Goal: Task Accomplishment & Management: Manage account settings

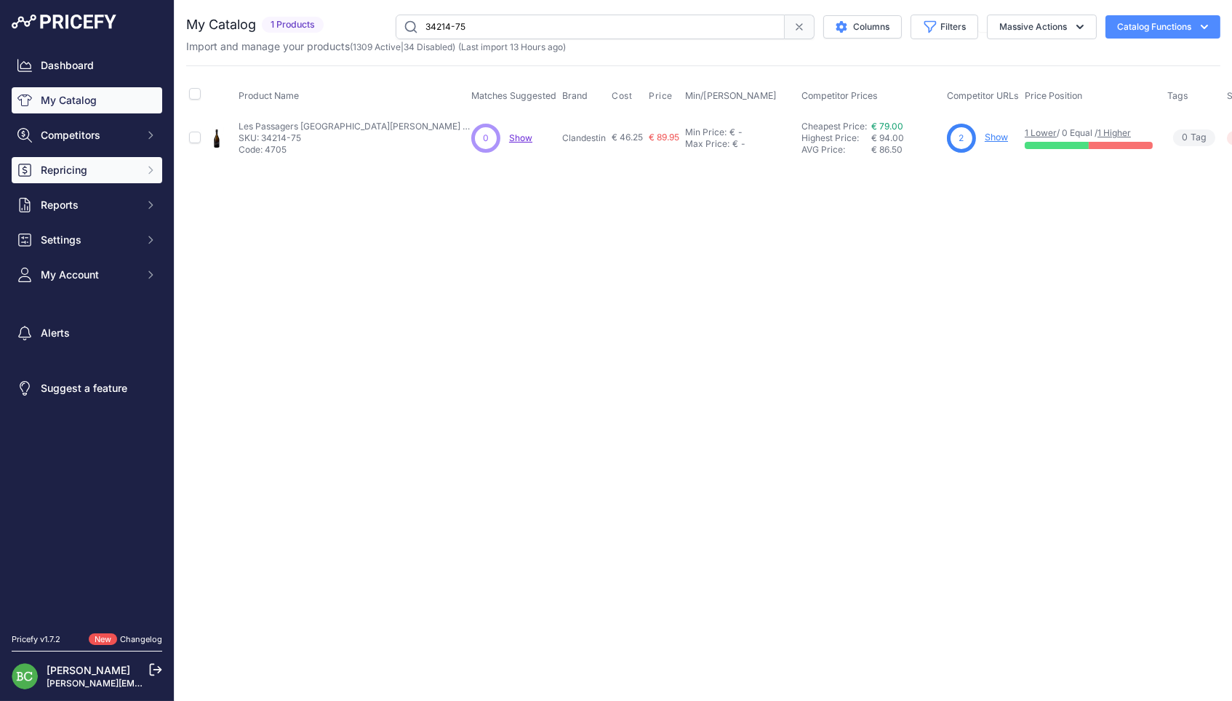
click at [95, 177] on span "Repricing" at bounding box center [88, 170] width 95 height 15
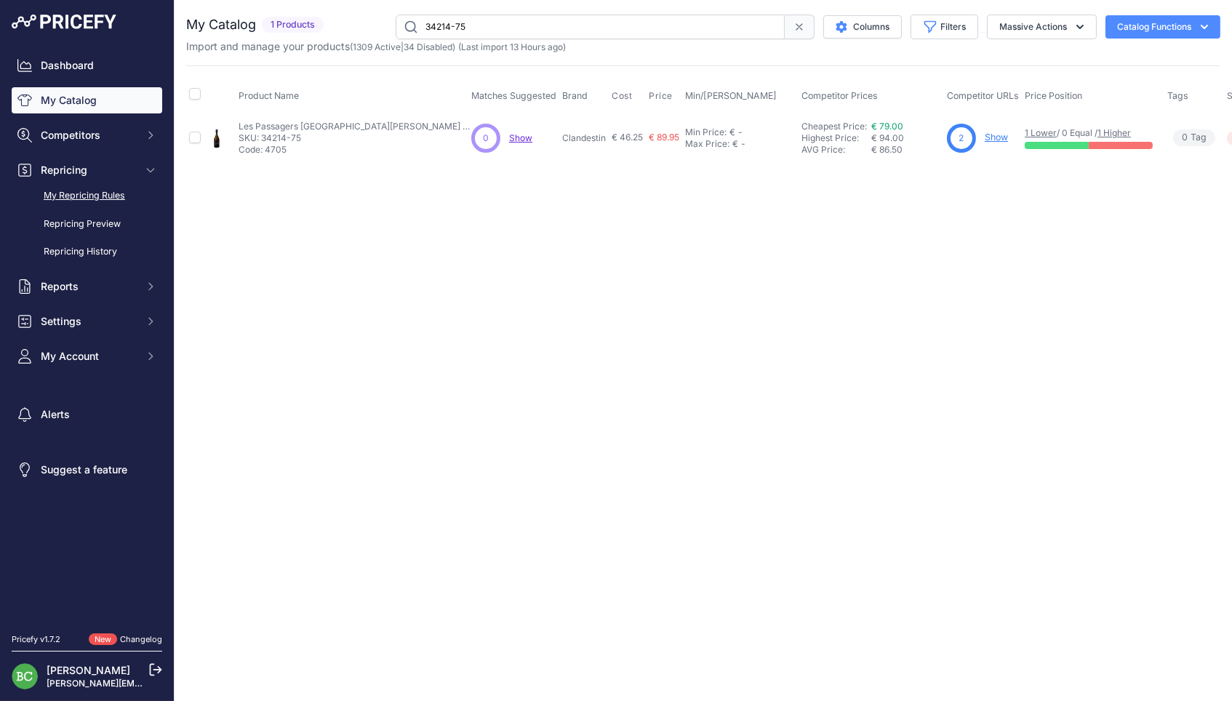
click at [91, 203] on link "My Repricing Rules" at bounding box center [87, 195] width 150 height 25
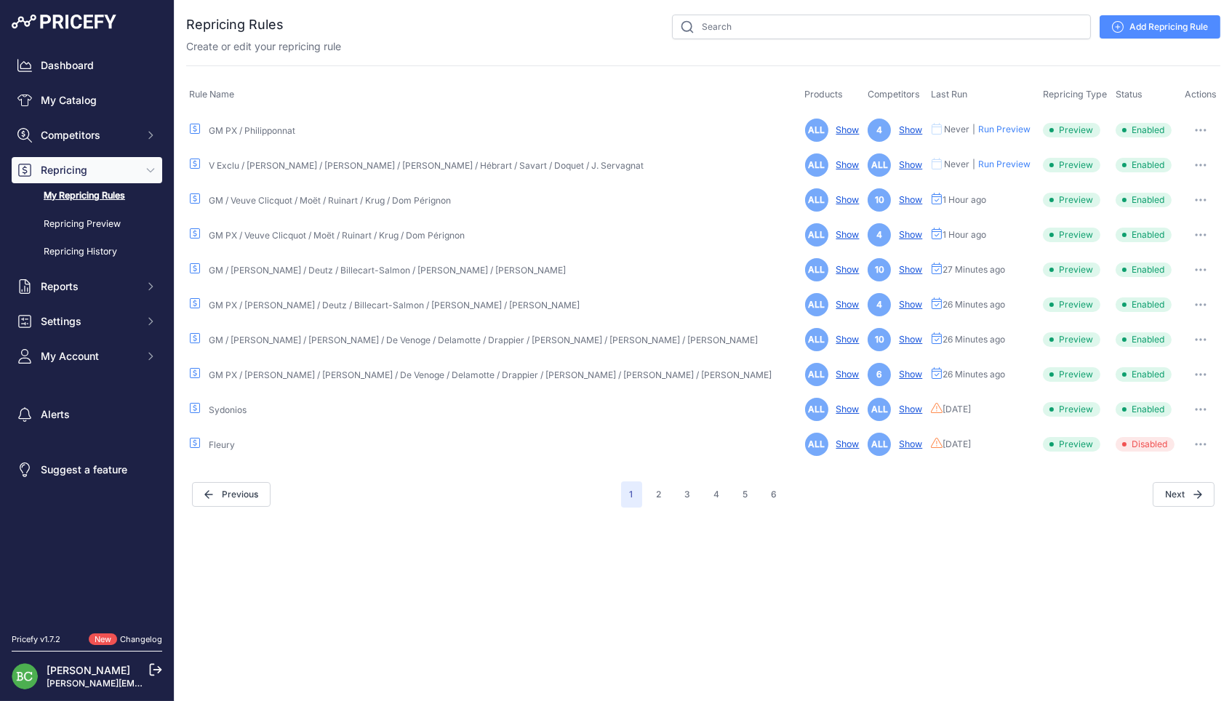
click at [321, 166] on link "V Exclu / Diebolt / Thevenet / Pouillon / Hébrart / Savart / Doquet / J. Servag…" at bounding box center [426, 165] width 435 height 11
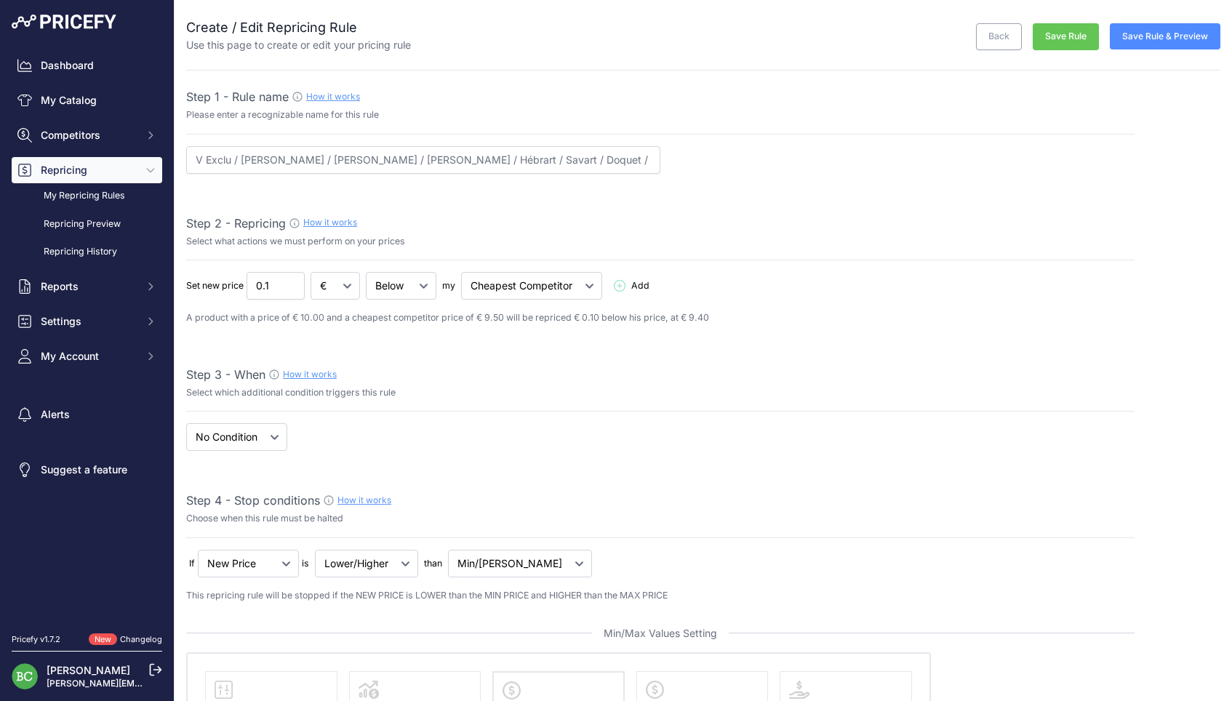
select select "percentage"
select select "7"
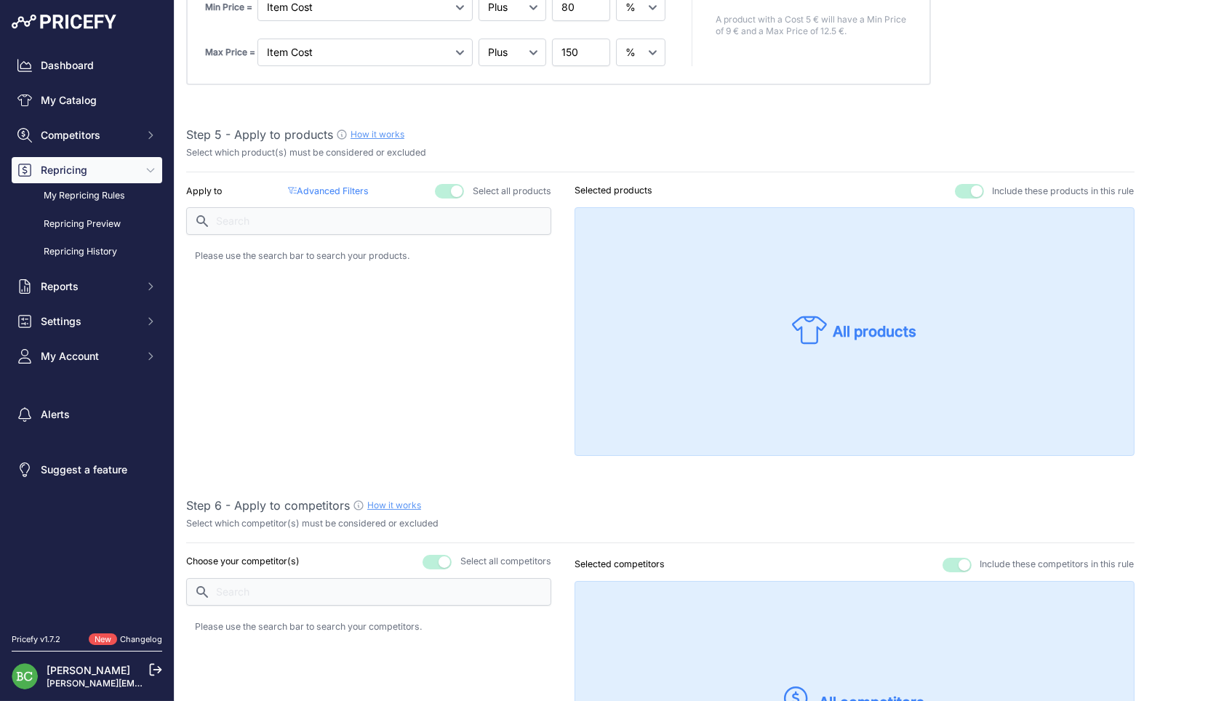
scroll to position [842, 0]
click at [351, 184] on p "Advanced Filters ( false )" at bounding box center [328, 191] width 81 height 14
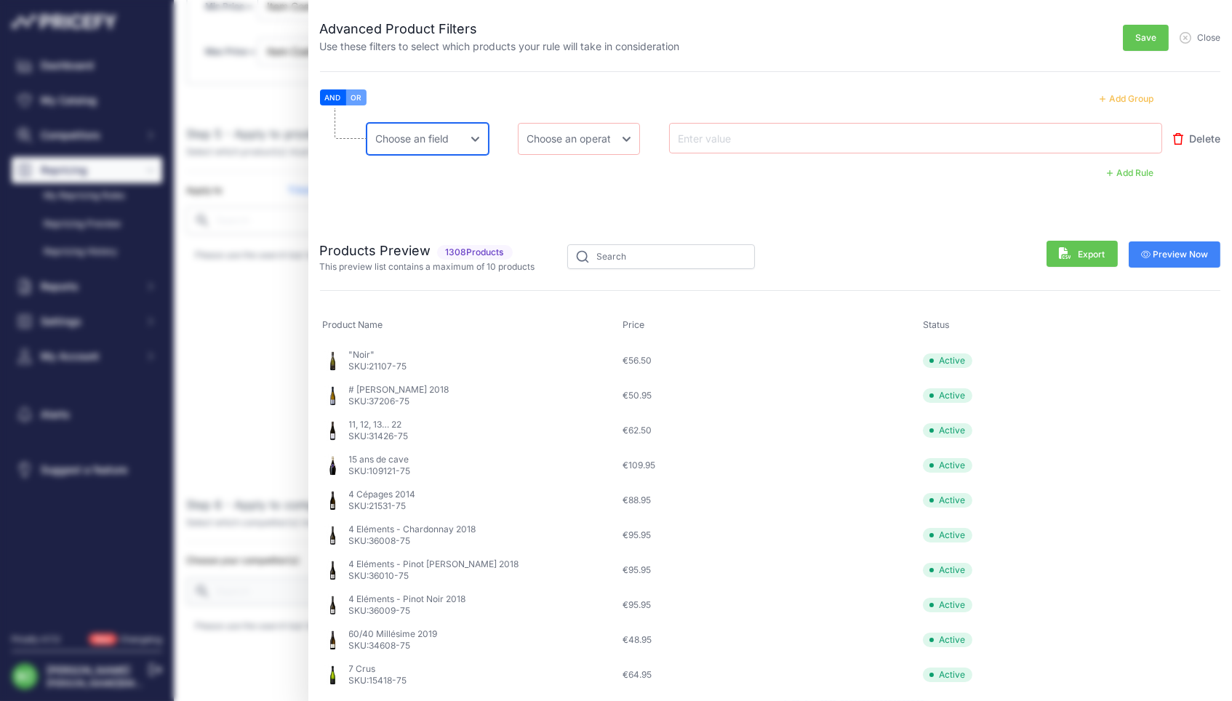
select select "mp.brand"
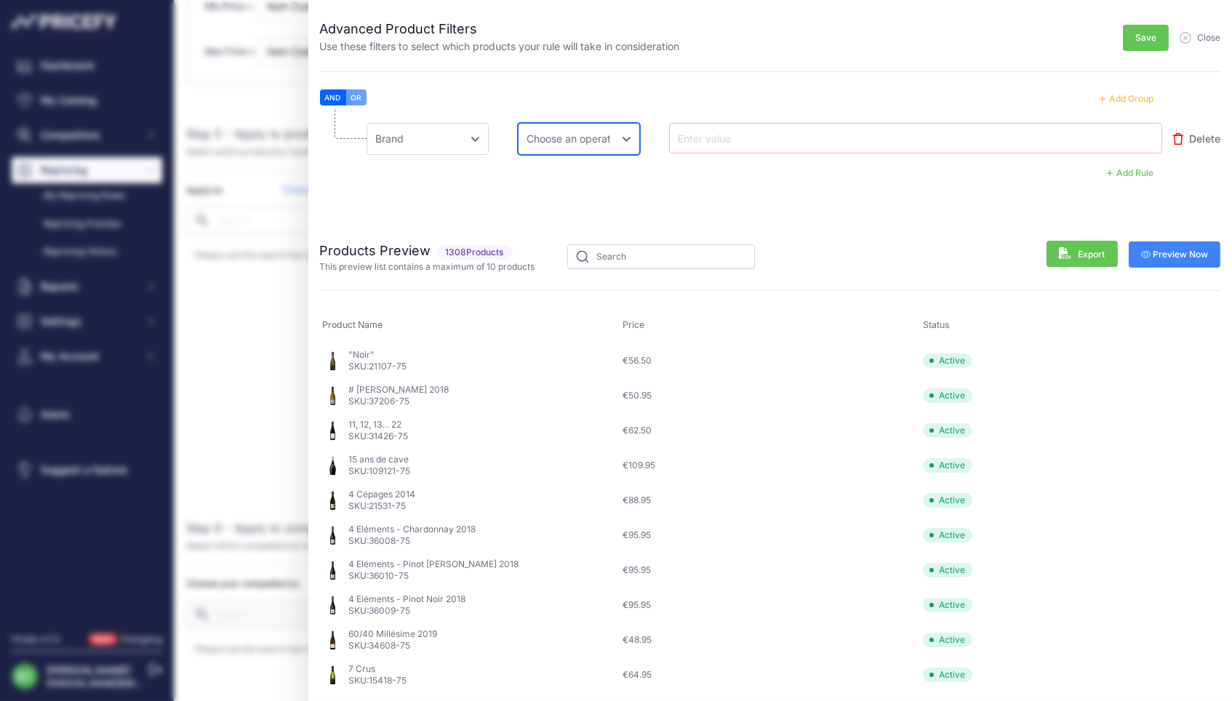
select select "equal"
click at [696, 134] on input "text" at bounding box center [733, 137] width 116 height 17
type input "diebolt"
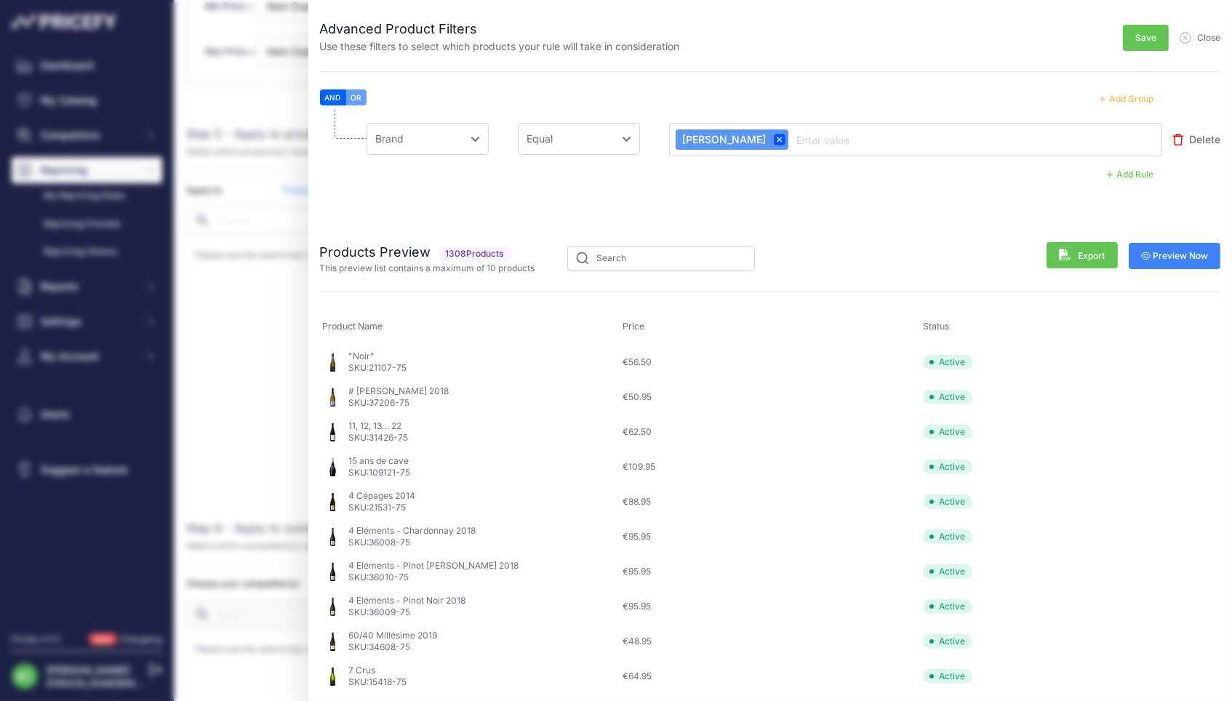
click at [1183, 252] on span "Preview Now" at bounding box center [1175, 256] width 68 height 12
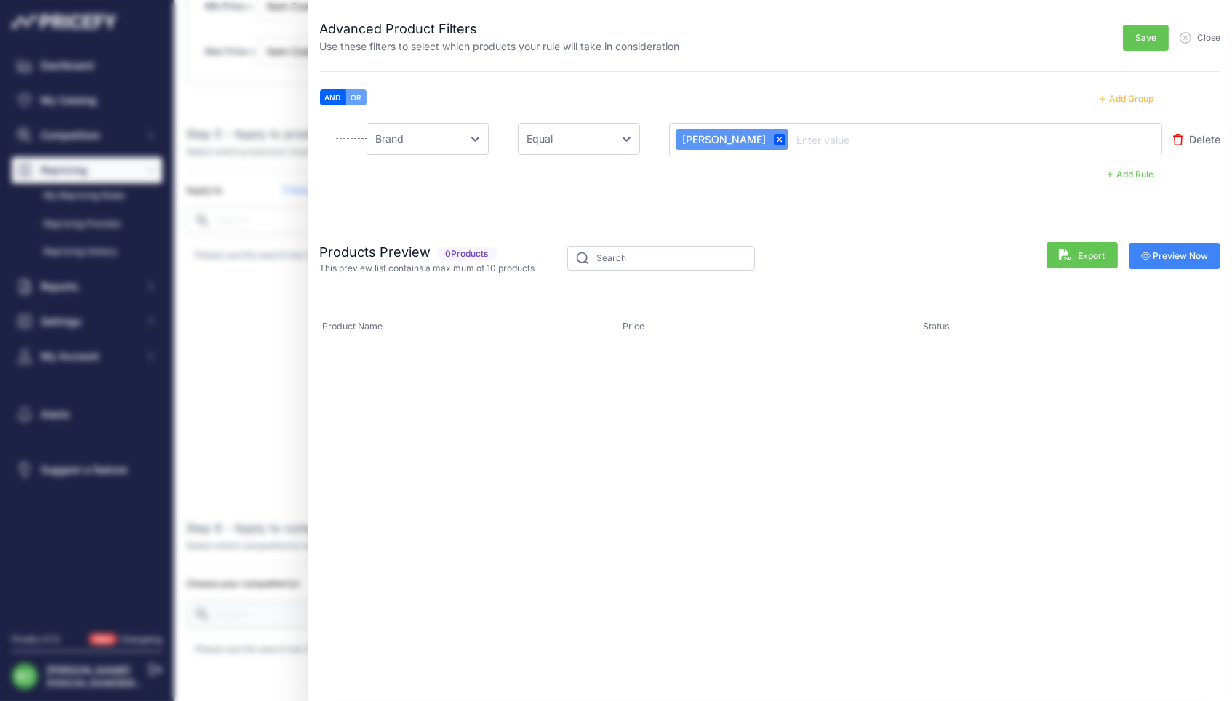
click at [774, 141] on span at bounding box center [780, 140] width 12 height 12
click at [712, 141] on input "text" at bounding box center [733, 137] width 116 height 17
type input "DIEBOLT-VALLOIS"
click at [1181, 258] on span "Preview Now" at bounding box center [1175, 256] width 68 height 12
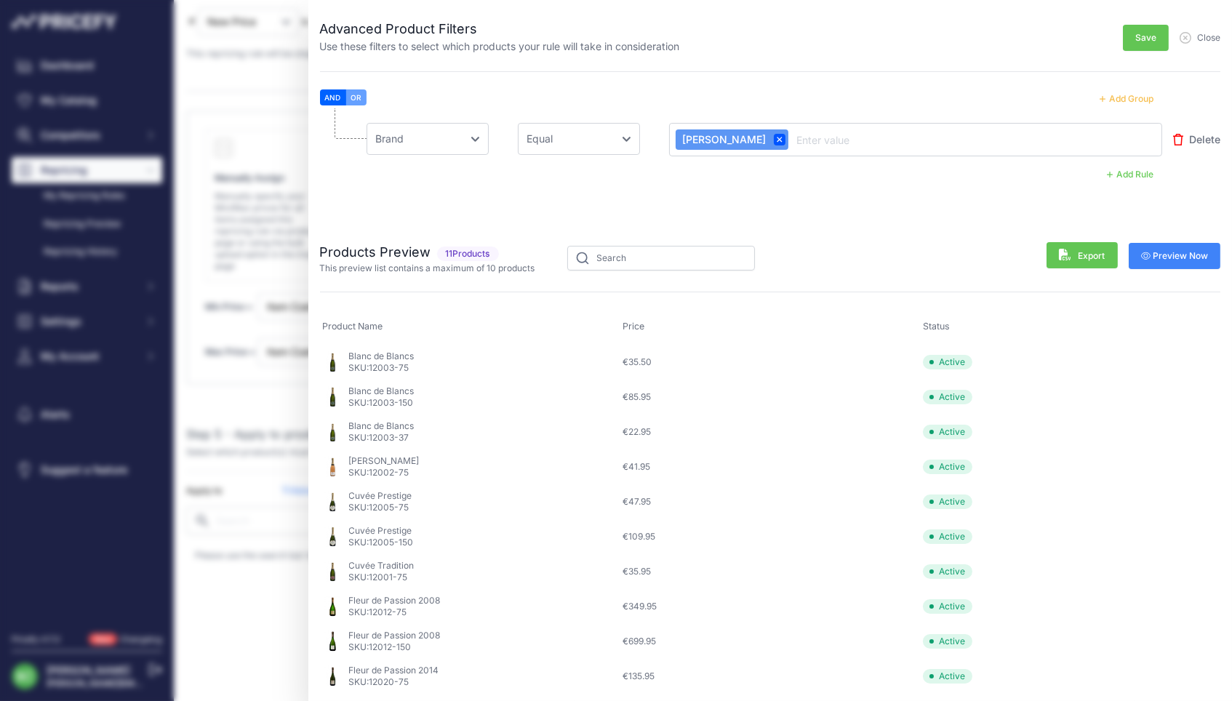
scroll to position [539, 0]
click at [1120, 99] on button "Add Group" at bounding box center [1126, 98] width 71 height 19
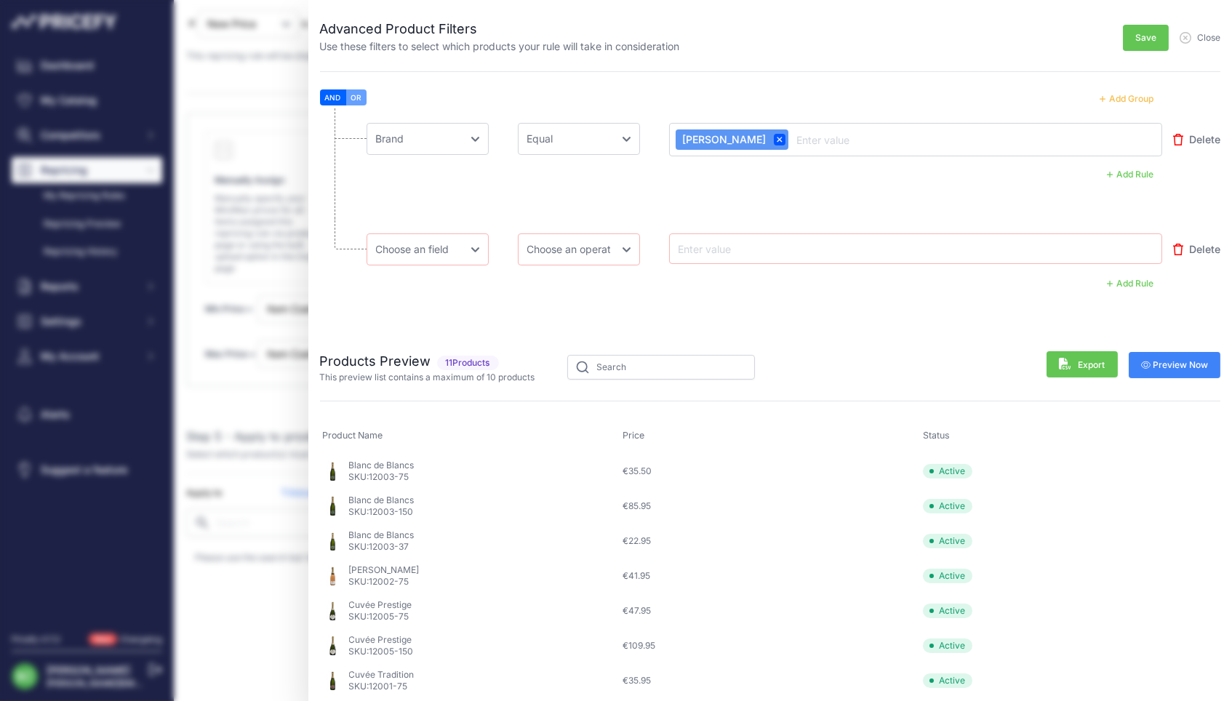
click at [327, 97] on button "AND" at bounding box center [333, 97] width 26 height 16
select select "mp.brand"
select select "equal"
click at [704, 250] on input "text" at bounding box center [733, 248] width 116 height 17
type input "THEVENET-DELOUVIN"
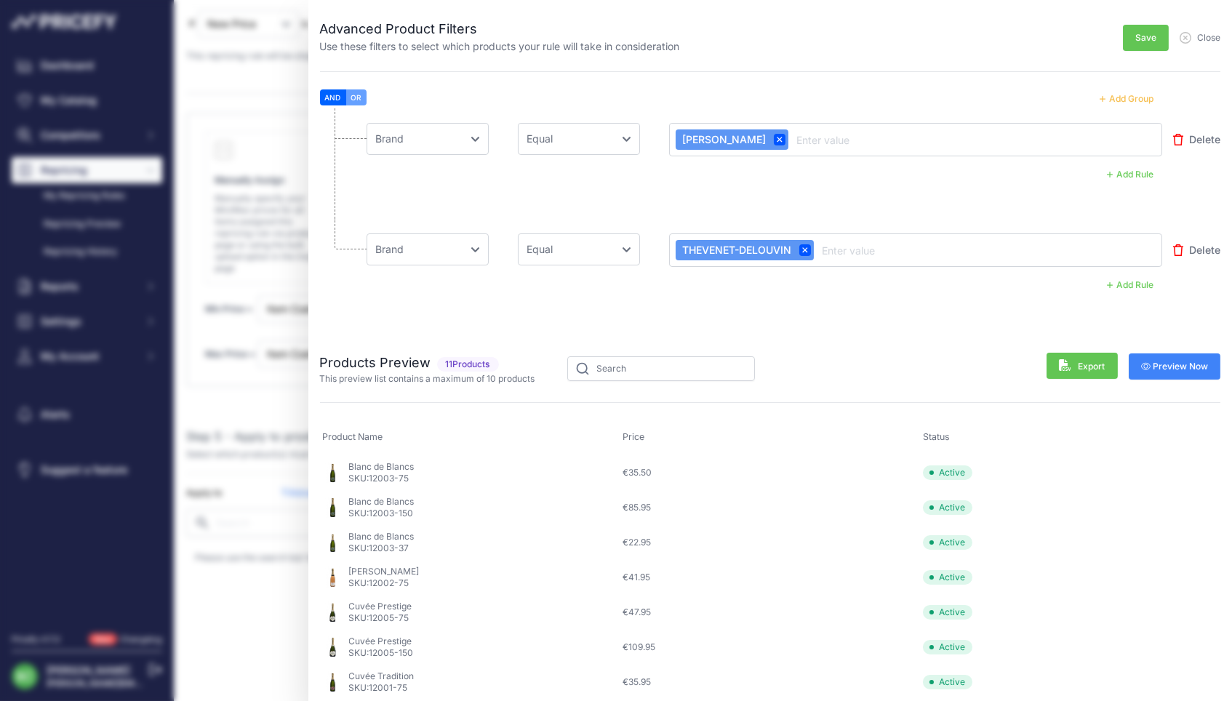
click at [1165, 362] on span "Preview Now" at bounding box center [1175, 367] width 68 height 12
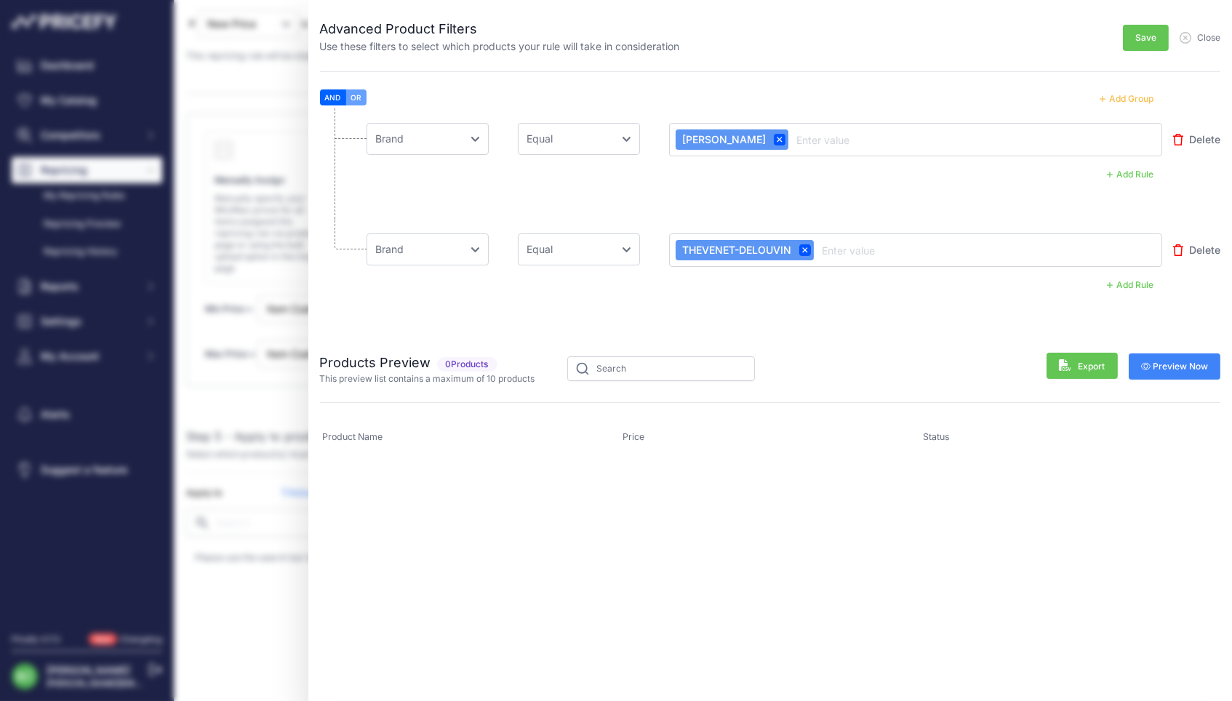
click at [357, 96] on button "OR" at bounding box center [356, 97] width 20 height 16
click at [1165, 372] on button "Preview Now" at bounding box center [1174, 366] width 92 height 26
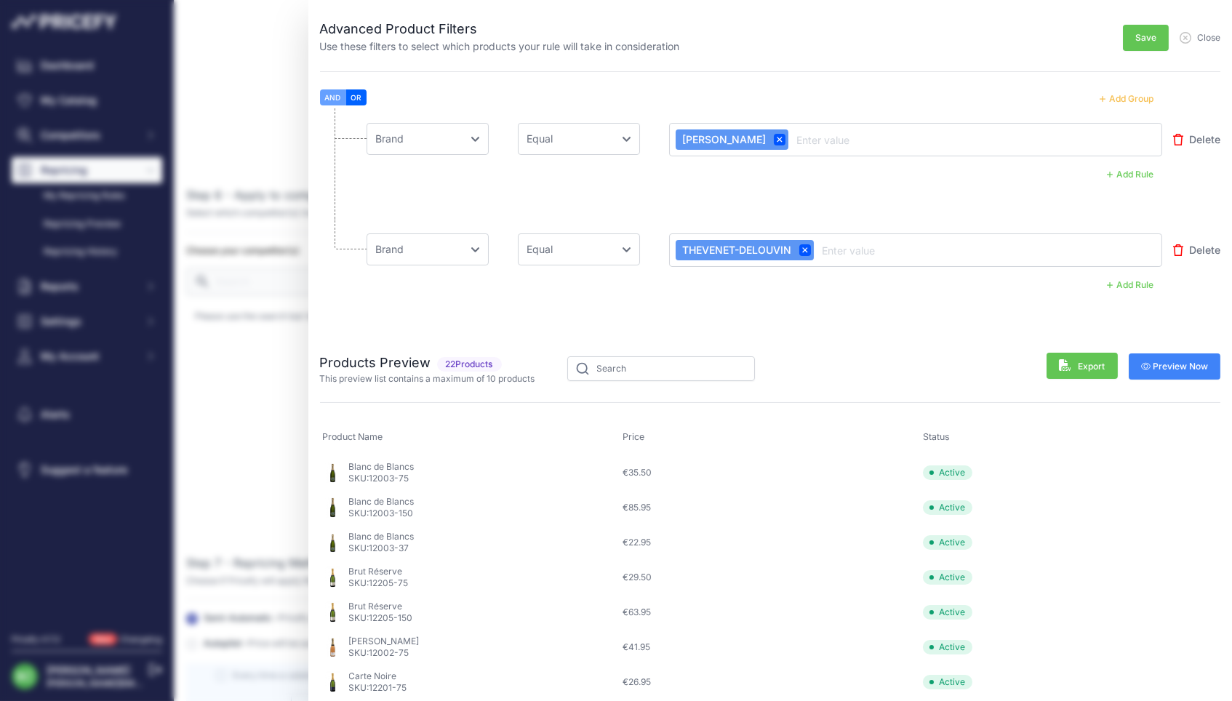
scroll to position [0, 0]
click at [363, 98] on button "OR" at bounding box center [356, 97] width 20 height 16
click at [1138, 97] on button "Add Group" at bounding box center [1126, 98] width 71 height 19
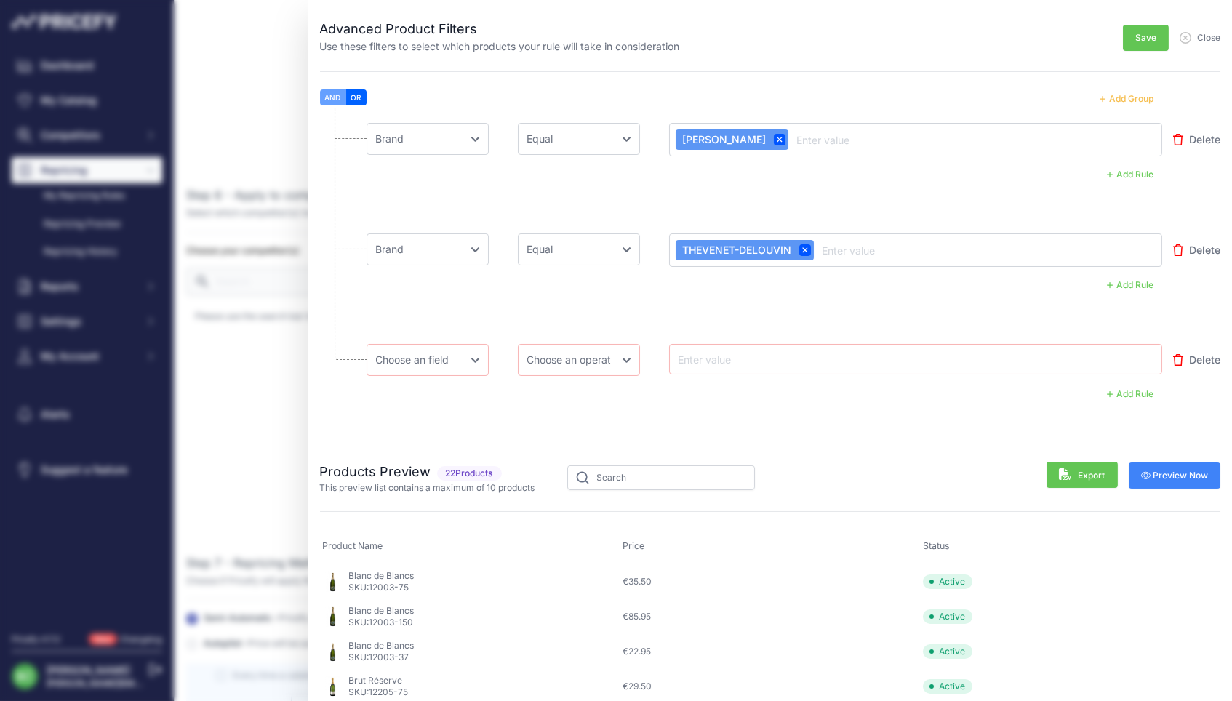
click at [704, 360] on input "text" at bounding box center [733, 358] width 116 height 17
select select "mp.brand"
select select "equal"
drag, startPoint x: 580, startPoint y: 359, endPoint x: 774, endPoint y: 354, distance: 194.2
click at [774, 354] on div "Choose an field Name Price Cost MAP Brand Min Price Max Price SKU GTIN/EAN/ASIN…" at bounding box center [764, 360] width 796 height 32
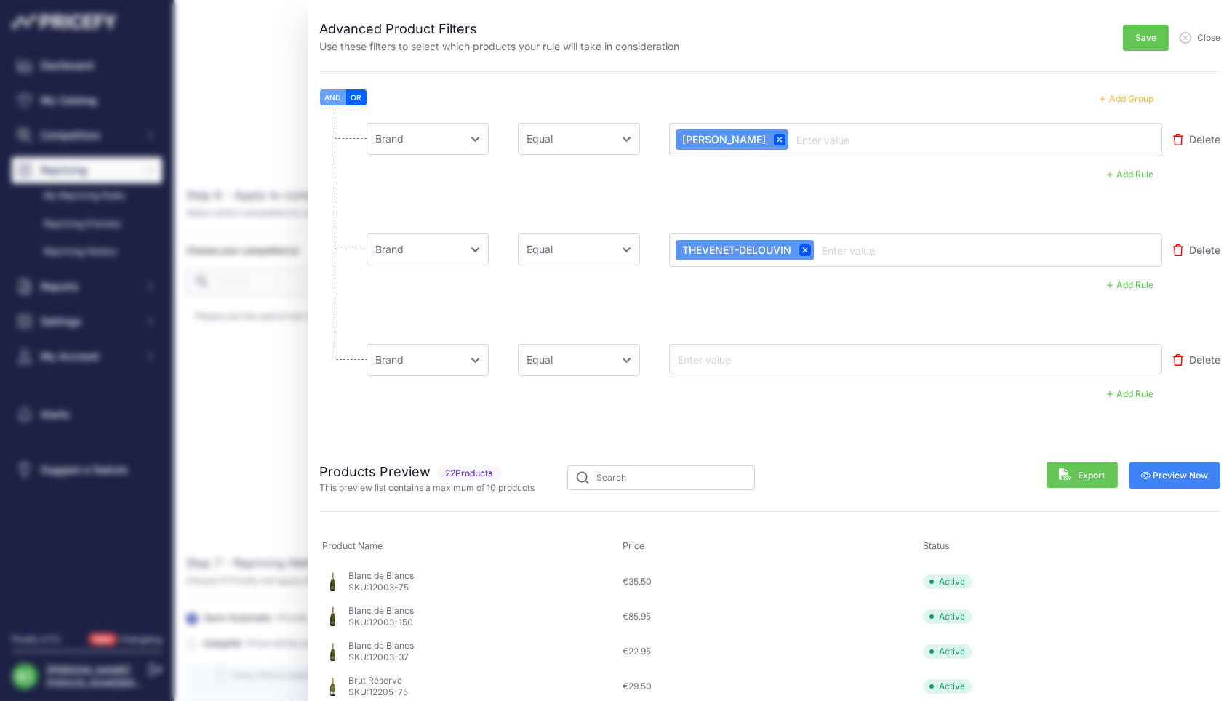
click at [774, 354] on input "text" at bounding box center [733, 358] width 116 height 17
type input "FABRICE POUILLON"
click at [1185, 478] on span "Preview Now" at bounding box center [1175, 477] width 68 height 12
click at [1136, 99] on button "Add Group" at bounding box center [1126, 98] width 71 height 19
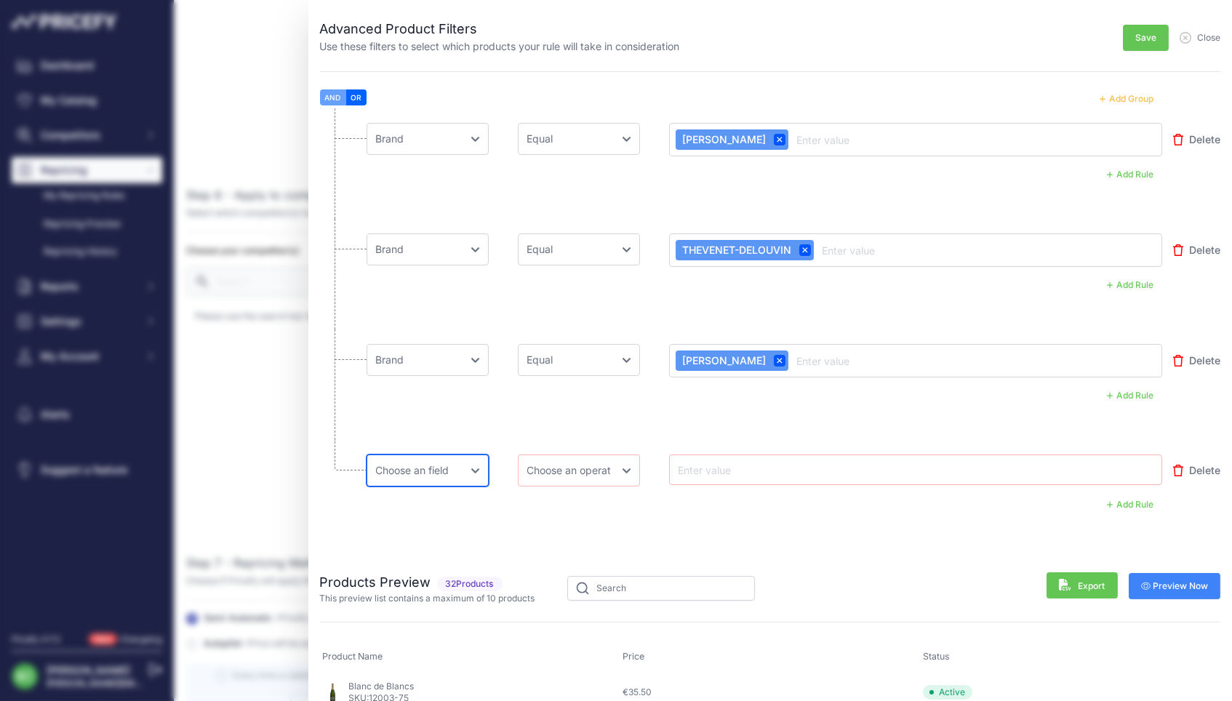
select select "mp.brand"
select select "equal"
click at [712, 473] on input "text" at bounding box center [733, 469] width 116 height 17
paste input "MARC HÉBRART"
type input "MARC HÉBRART"
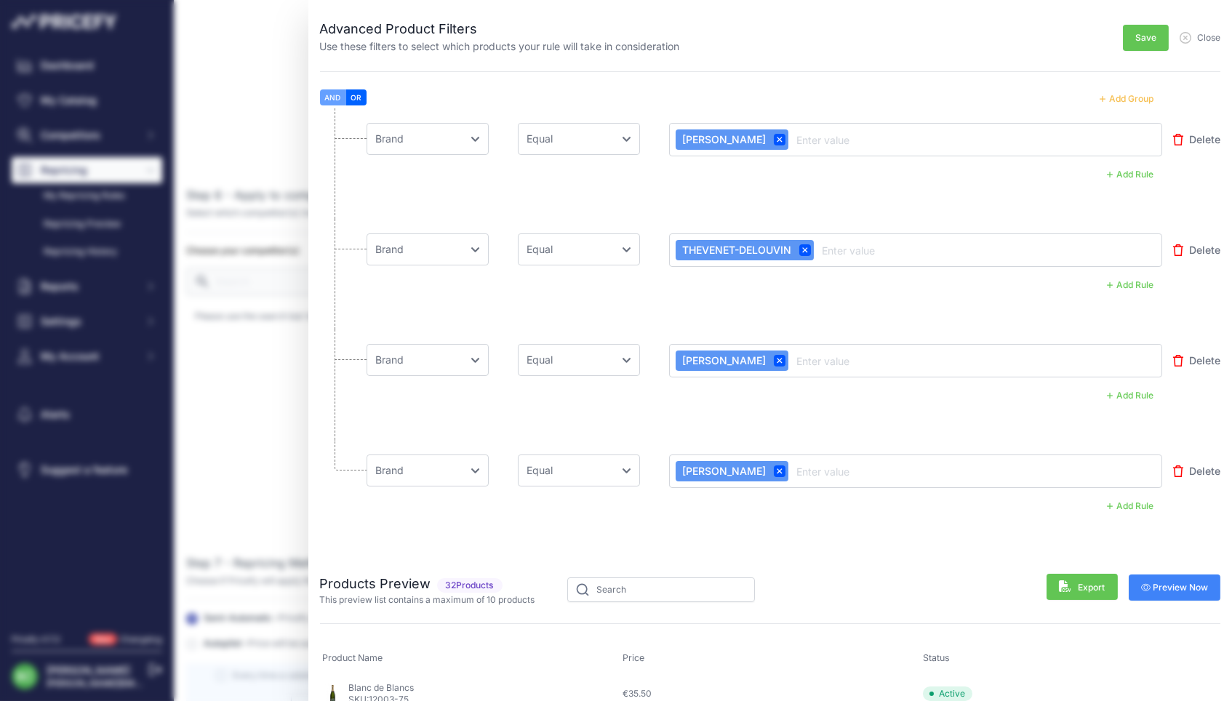
click at [1202, 575] on button "Preview Now" at bounding box center [1174, 587] width 92 height 26
click at [1131, 97] on button "Add Group" at bounding box center [1126, 98] width 71 height 19
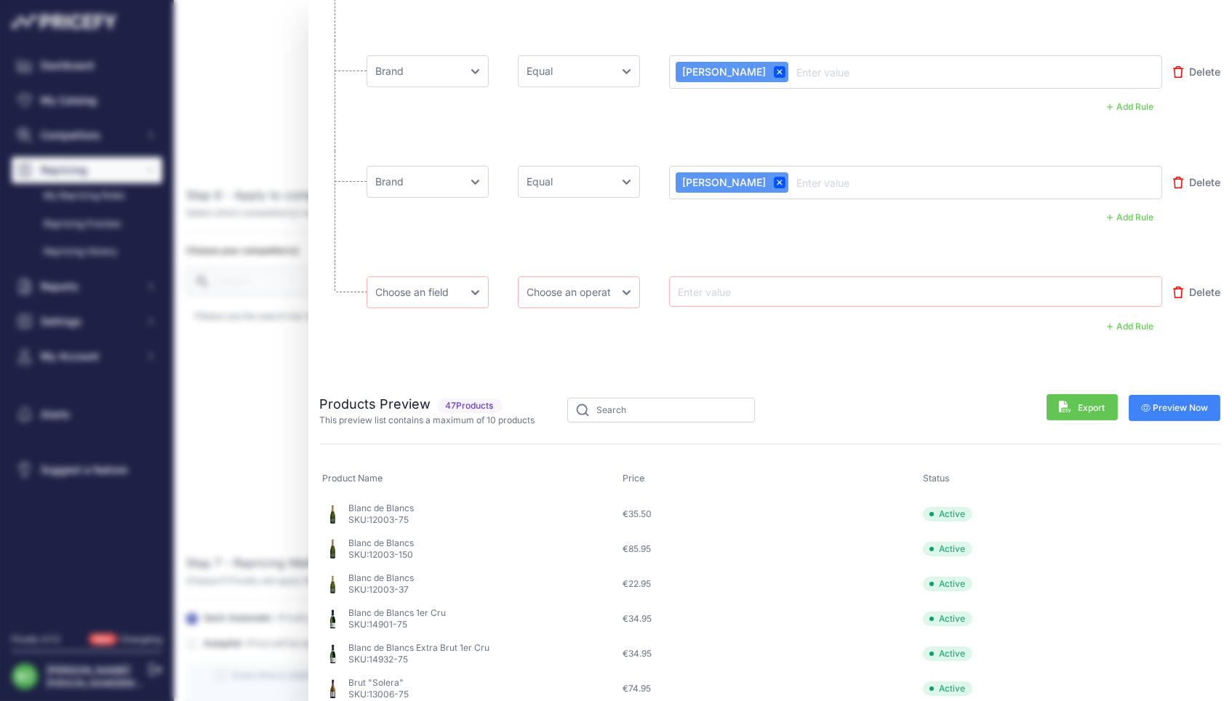
scroll to position [305, 0]
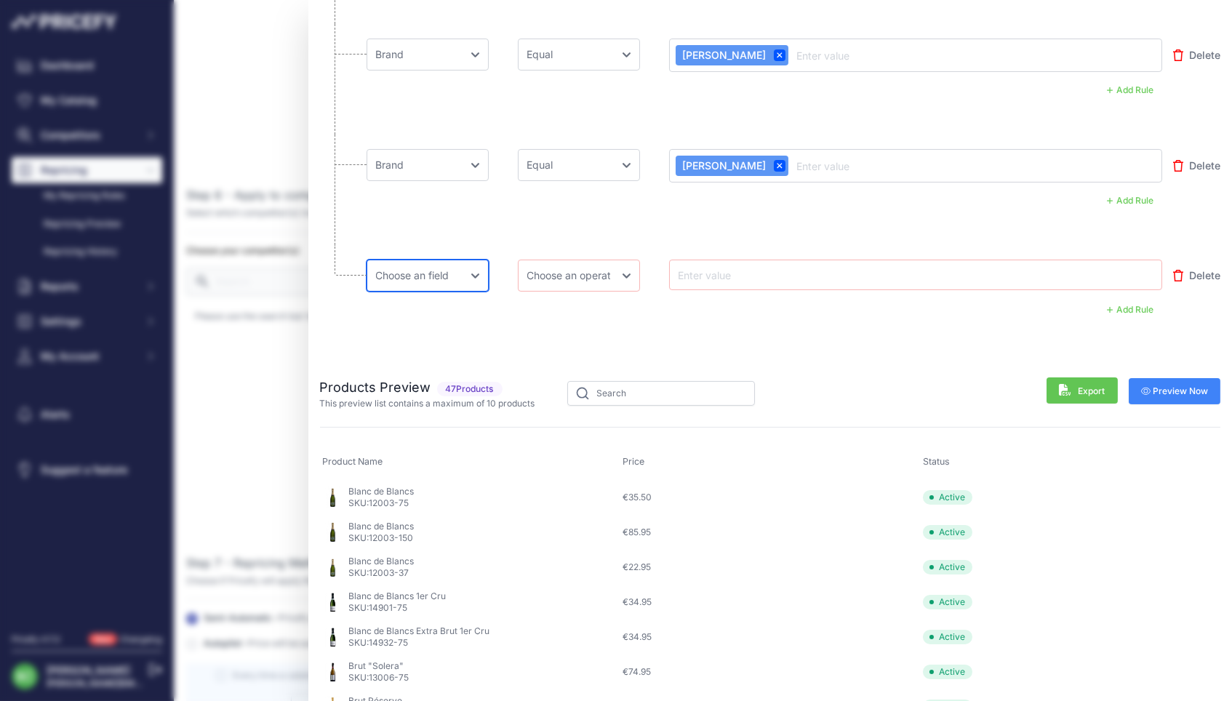
select select "mp.brand"
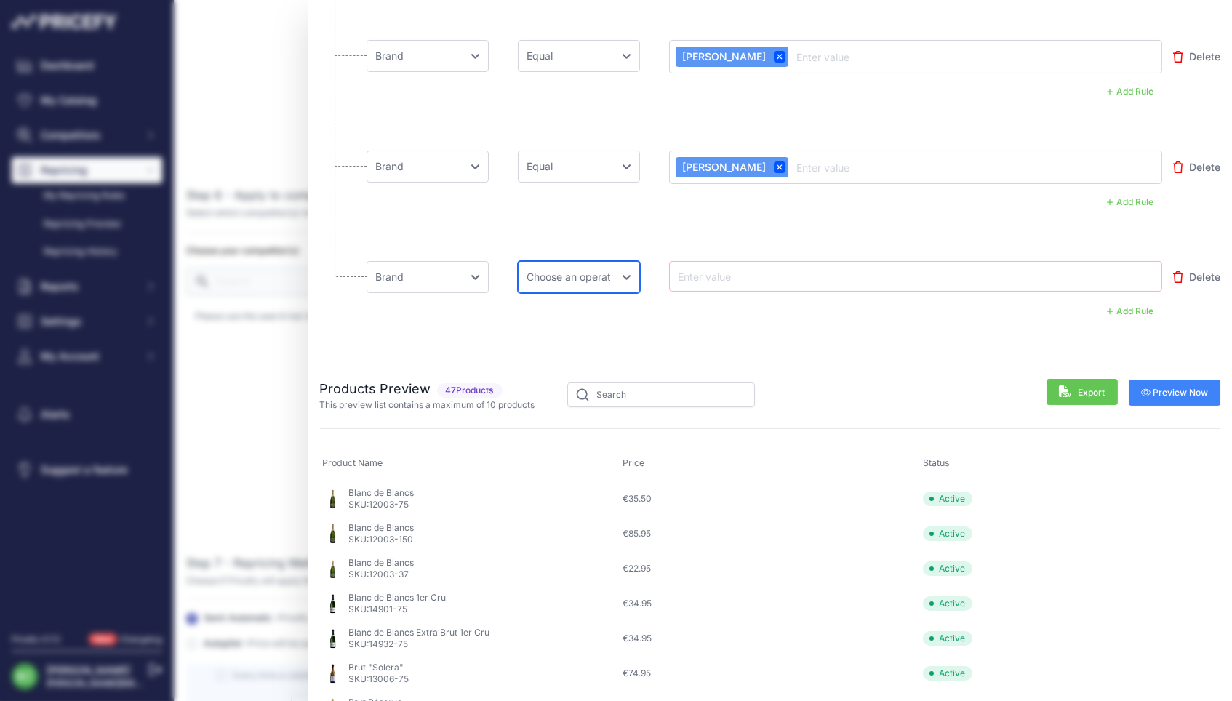
select select "equal"
click at [719, 272] on input "text" at bounding box center [733, 276] width 116 height 17
type input "SAVART"
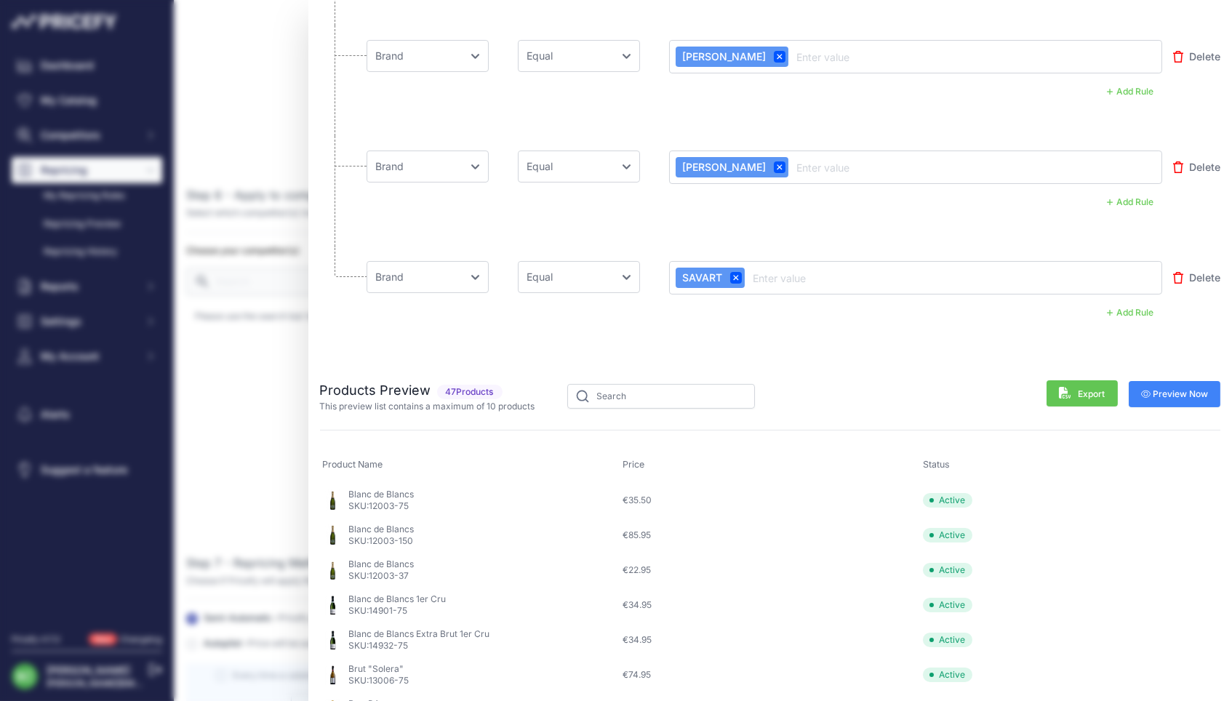
click at [1160, 398] on span "Preview Now" at bounding box center [1175, 394] width 68 height 12
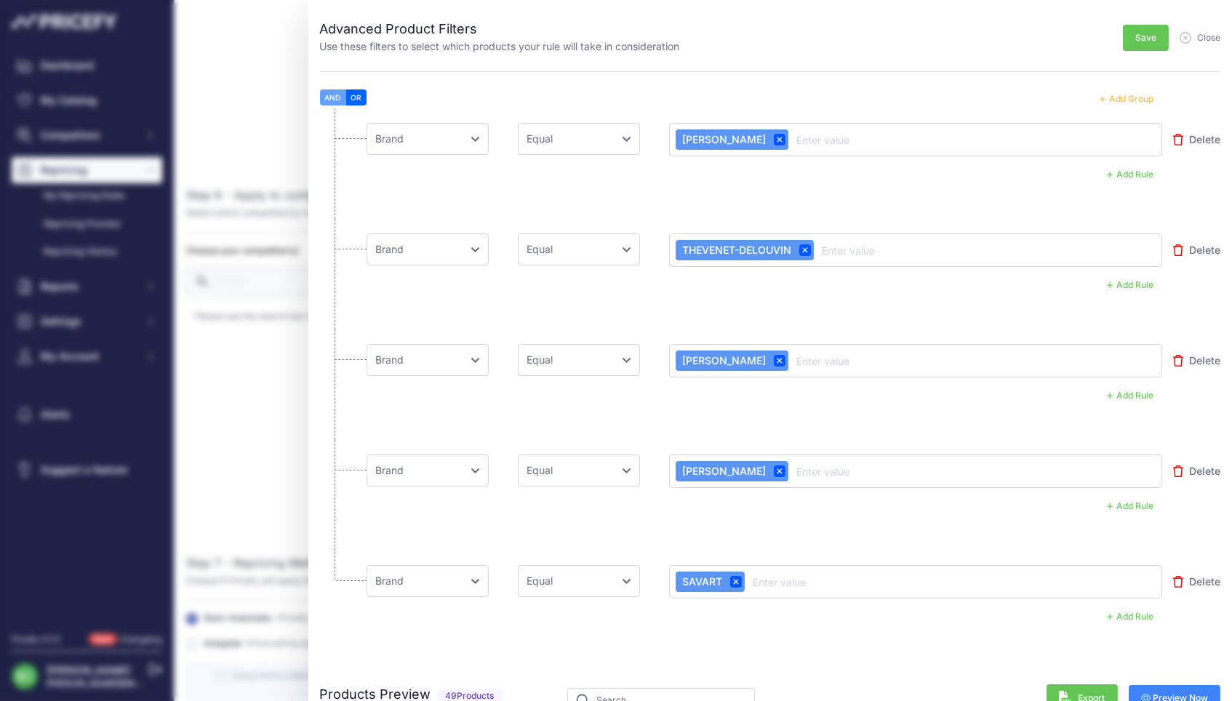
scroll to position [0, 0]
click at [1111, 97] on button "Add Group" at bounding box center [1126, 98] width 71 height 19
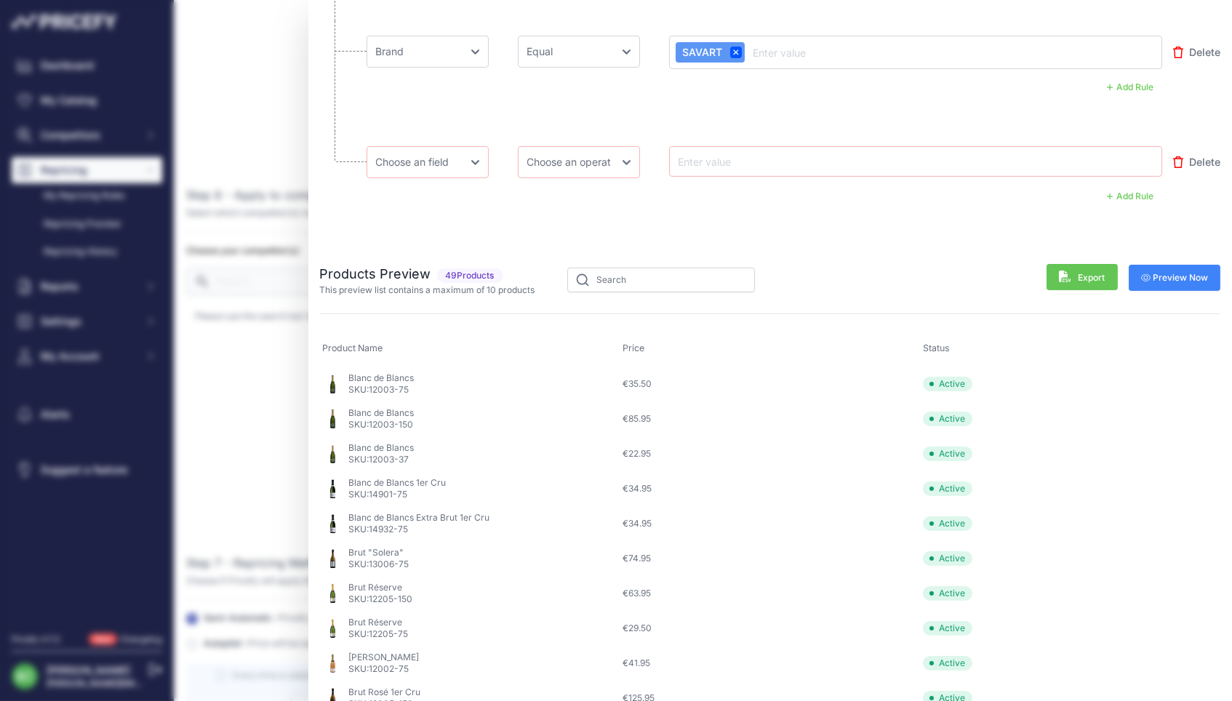
scroll to position [529, 0]
select select "mp.brand"
select select "equal"
drag, startPoint x: 564, startPoint y: 161, endPoint x: 711, endPoint y: 161, distance: 146.9
click at [711, 161] on div "Choose an field Name Price Cost MAP Brand Min Price Max Price SKU GTIN/EAN/ASIN…" at bounding box center [764, 163] width 796 height 32
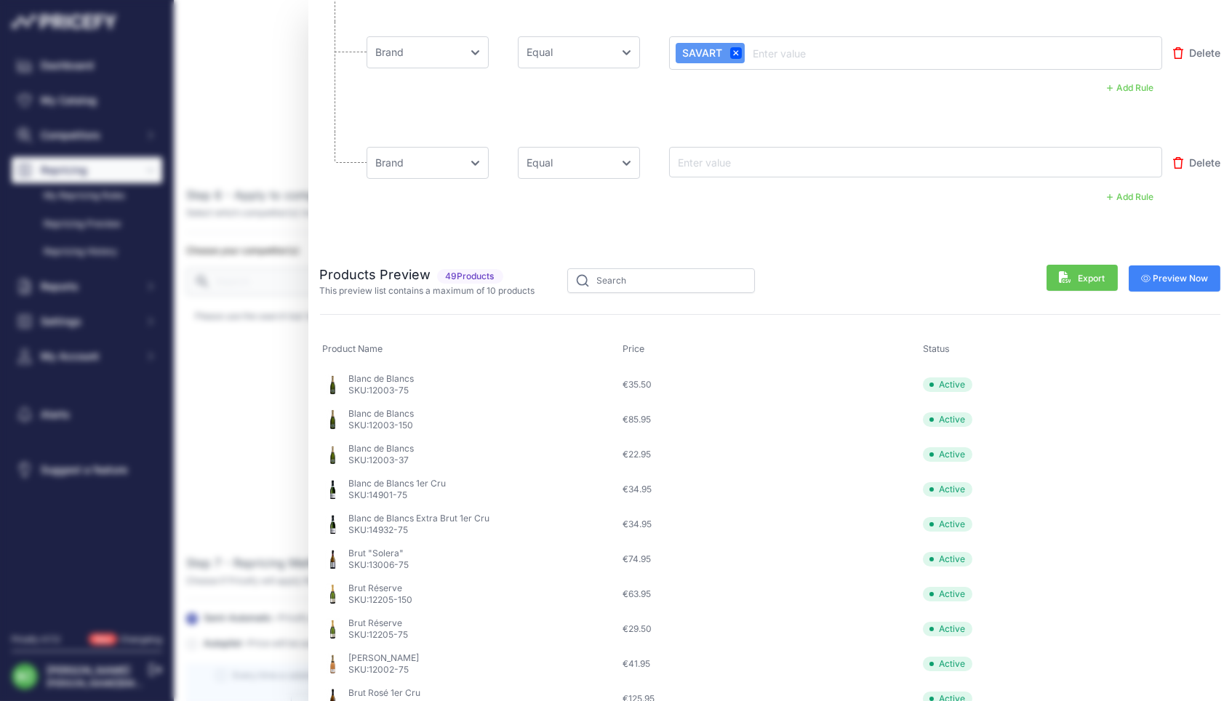
click at [711, 161] on input "text" at bounding box center [733, 161] width 116 height 17
paste input "PASCAL DOQUET"
type input "PASCAL DOQUET"
click at [1179, 278] on span "Preview Now" at bounding box center [1175, 279] width 68 height 12
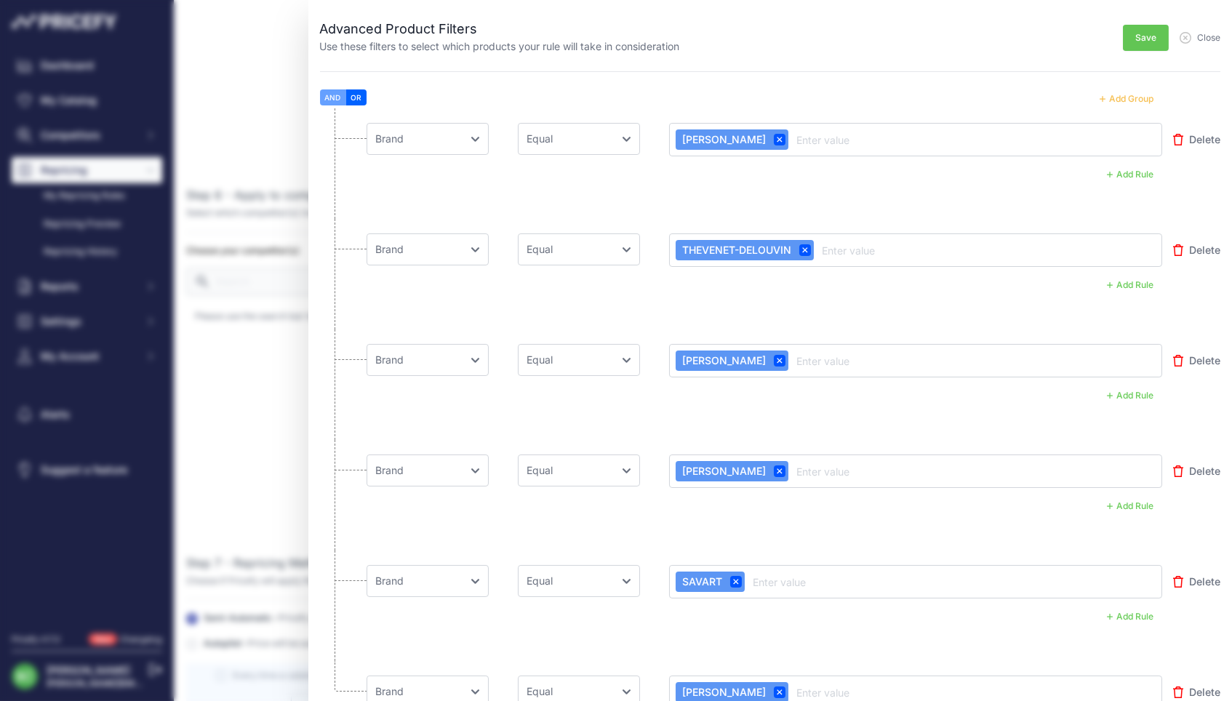
drag, startPoint x: 1130, startPoint y: 95, endPoint x: 760, endPoint y: 142, distance: 373.1
click at [1128, 95] on button "Add Group" at bounding box center [1126, 98] width 71 height 19
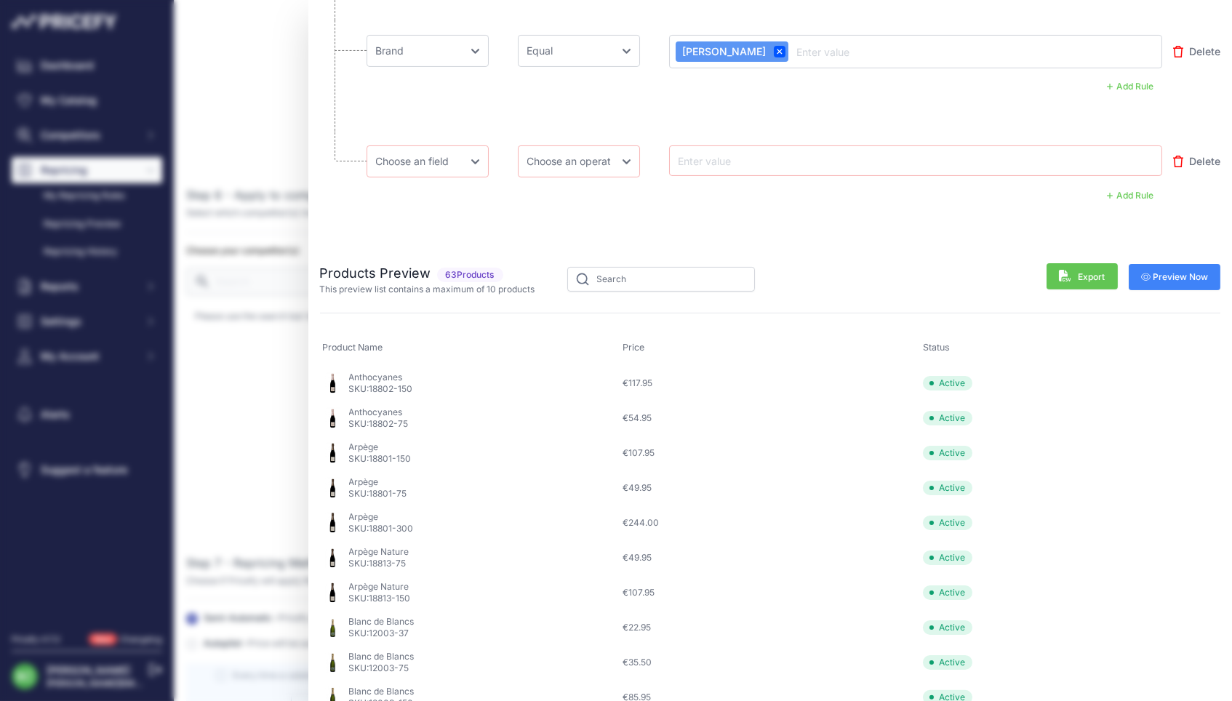
scroll to position [638, 0]
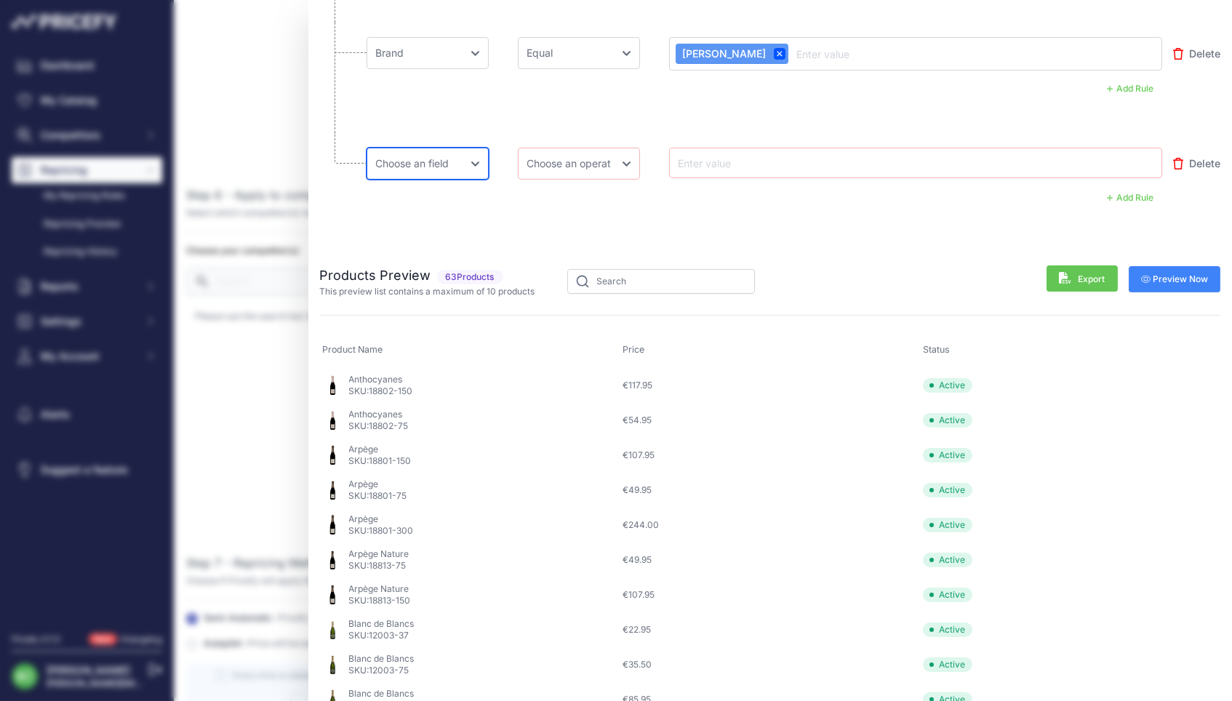
select select "mp.brand"
select select "equal"
click at [737, 159] on input "text" at bounding box center [733, 162] width 116 height 17
paste input "JEAN SERVAGNAT"
type input "JEAN SERVAGNAT"
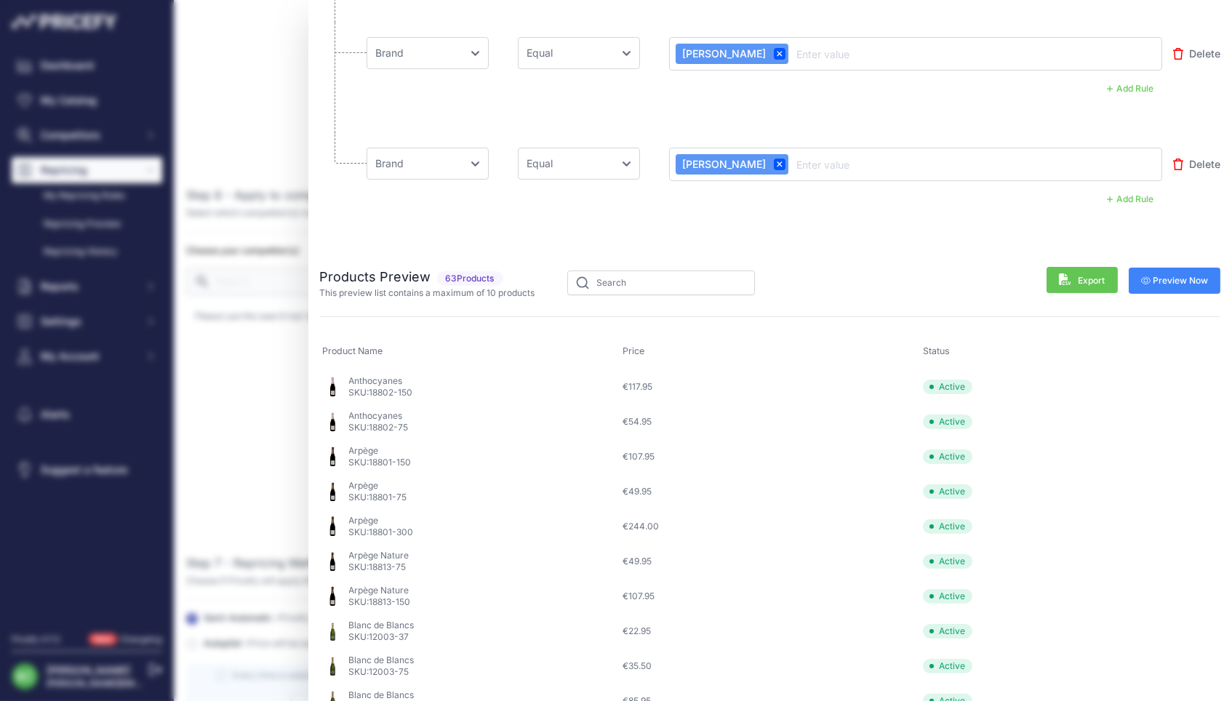
click at [1184, 275] on span "Preview Now" at bounding box center [1175, 281] width 68 height 12
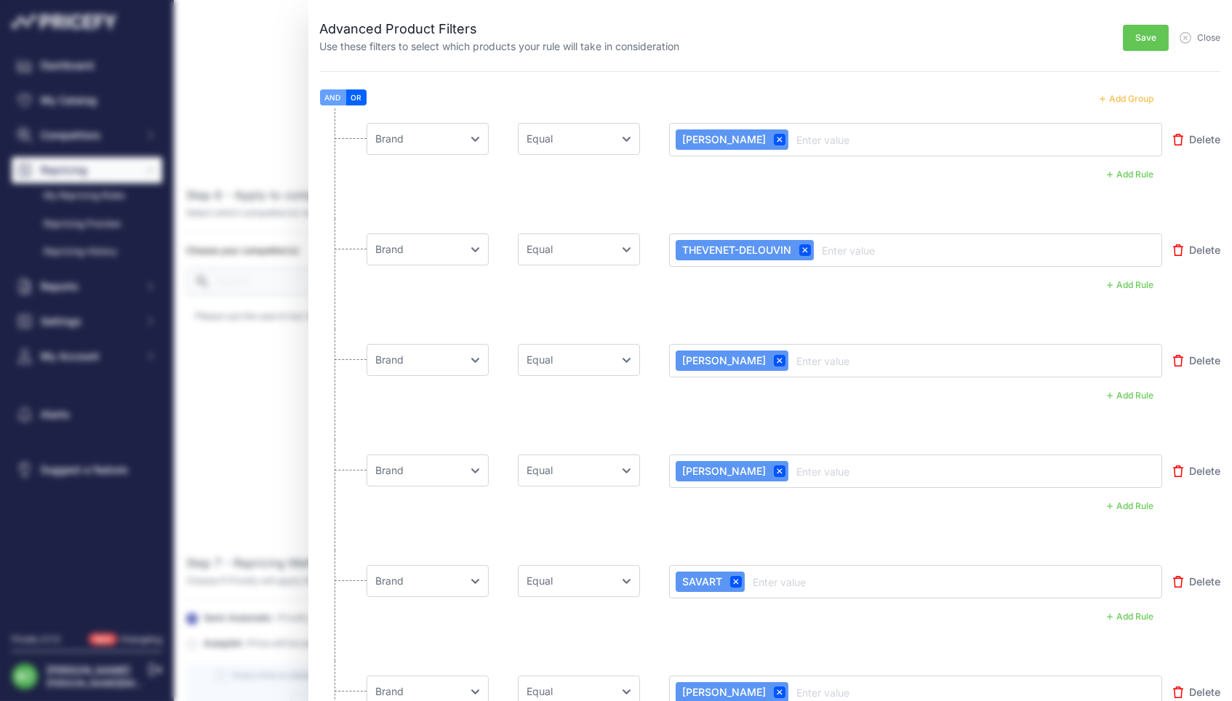
scroll to position [0, 0]
click at [1141, 41] on span "Save" at bounding box center [1145, 38] width 21 height 12
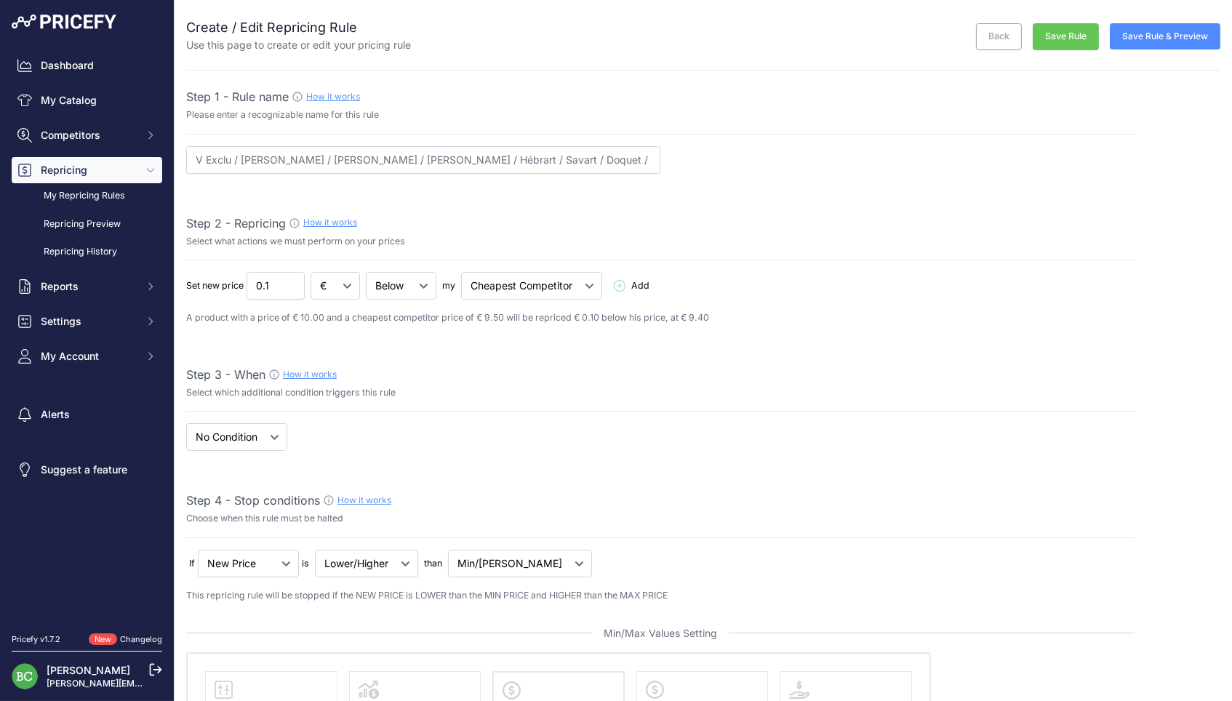
click at [1063, 39] on button "Save Rule" at bounding box center [1065, 36] width 66 height 27
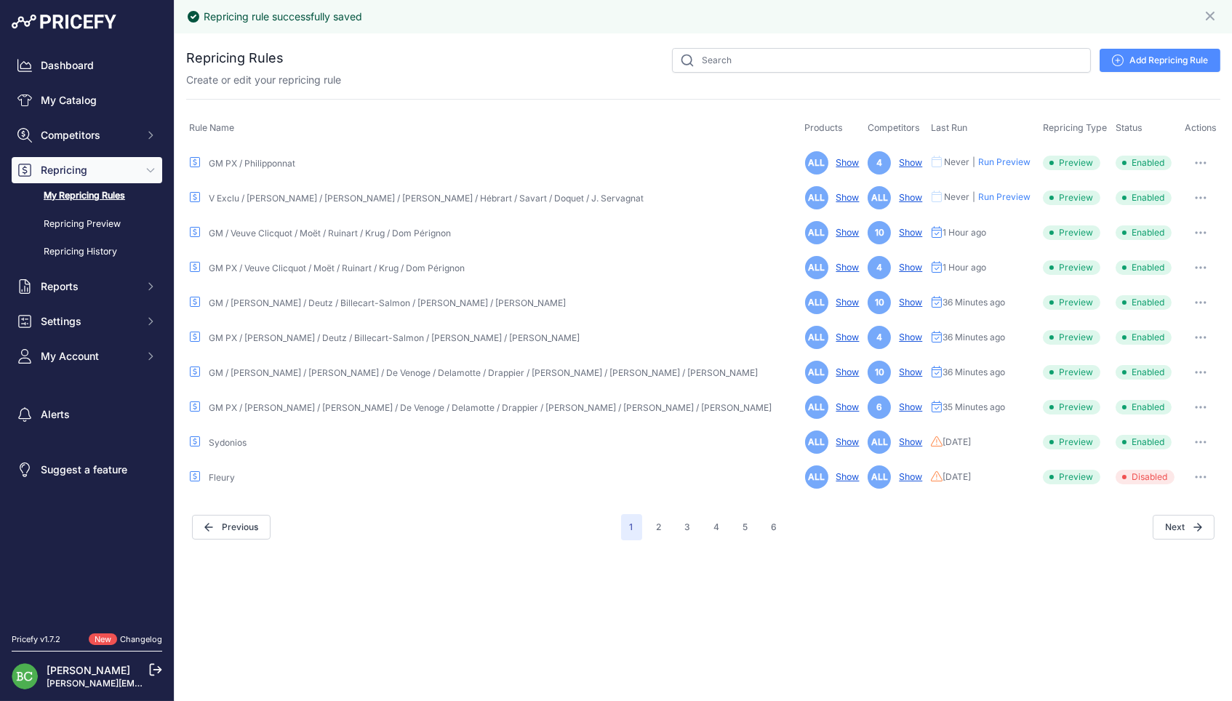
click at [458, 198] on link "V Exclu / [PERSON_NAME] / [PERSON_NAME] / [PERSON_NAME] / Hébrart / Savart / Do…" at bounding box center [426, 198] width 435 height 11
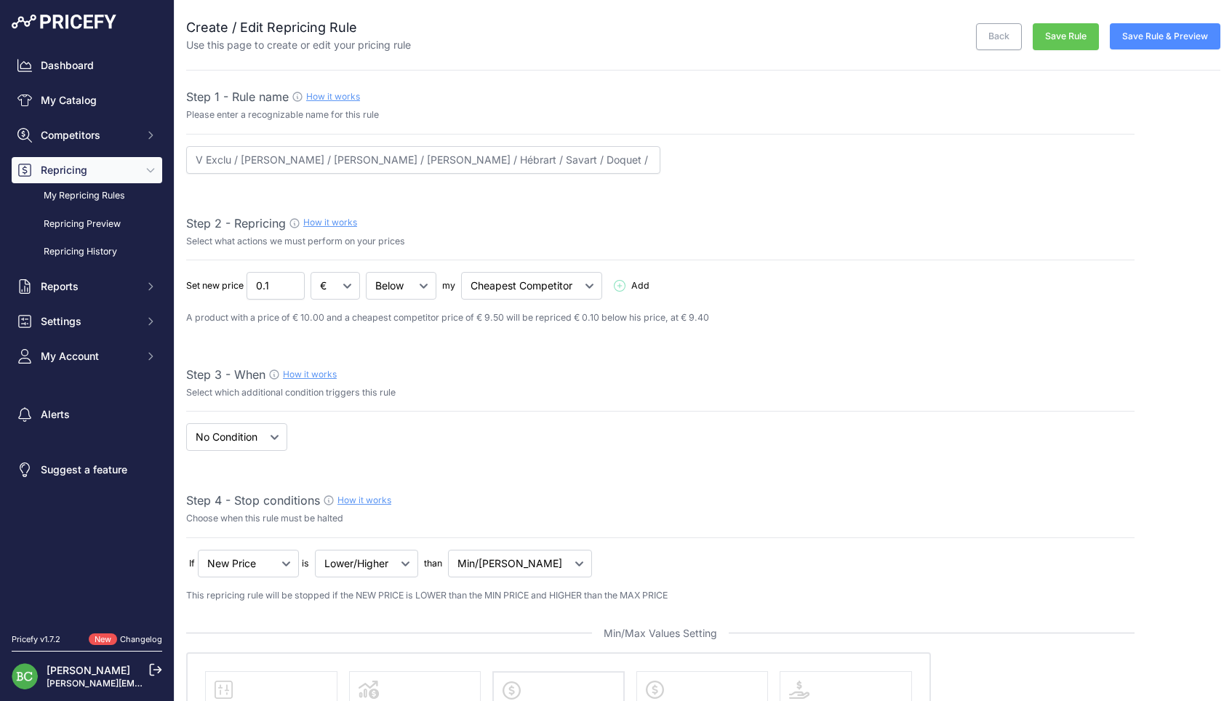
select select "percentage"
select select "7"
click at [54, 104] on link "My Catalog" at bounding box center [87, 100] width 150 height 26
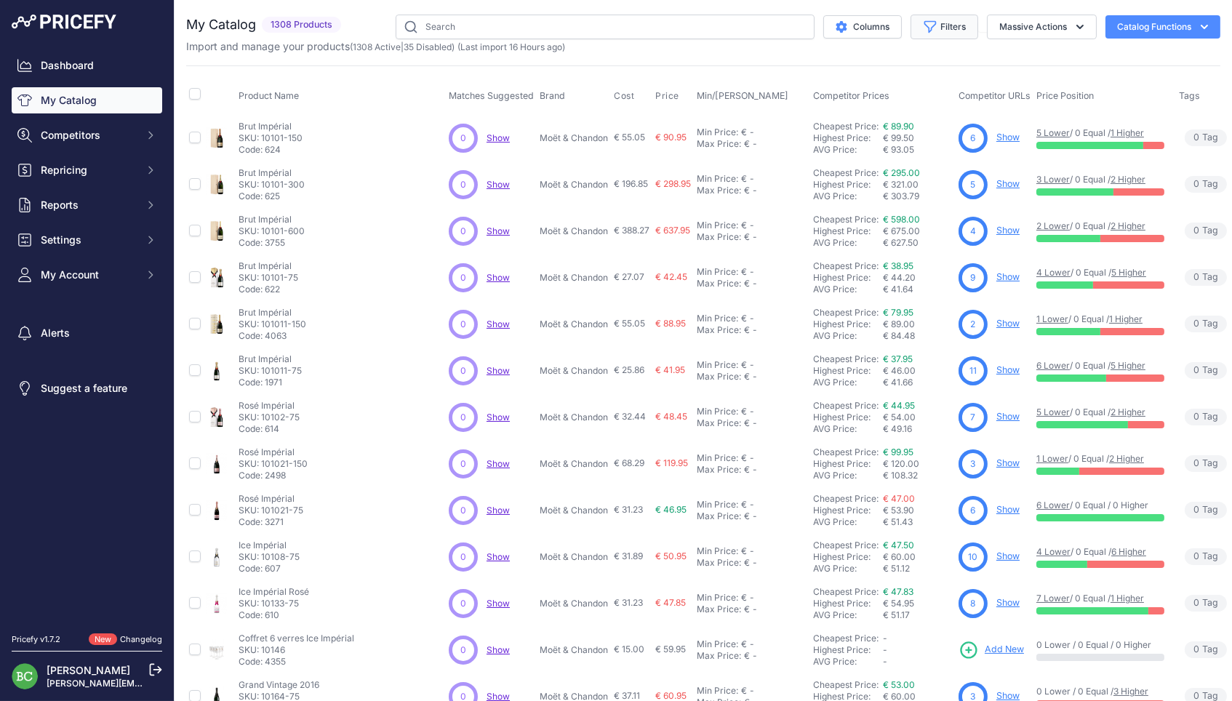
click at [931, 32] on icon "button" at bounding box center [930, 27] width 15 height 15
select select "Diebolt-Vallois"
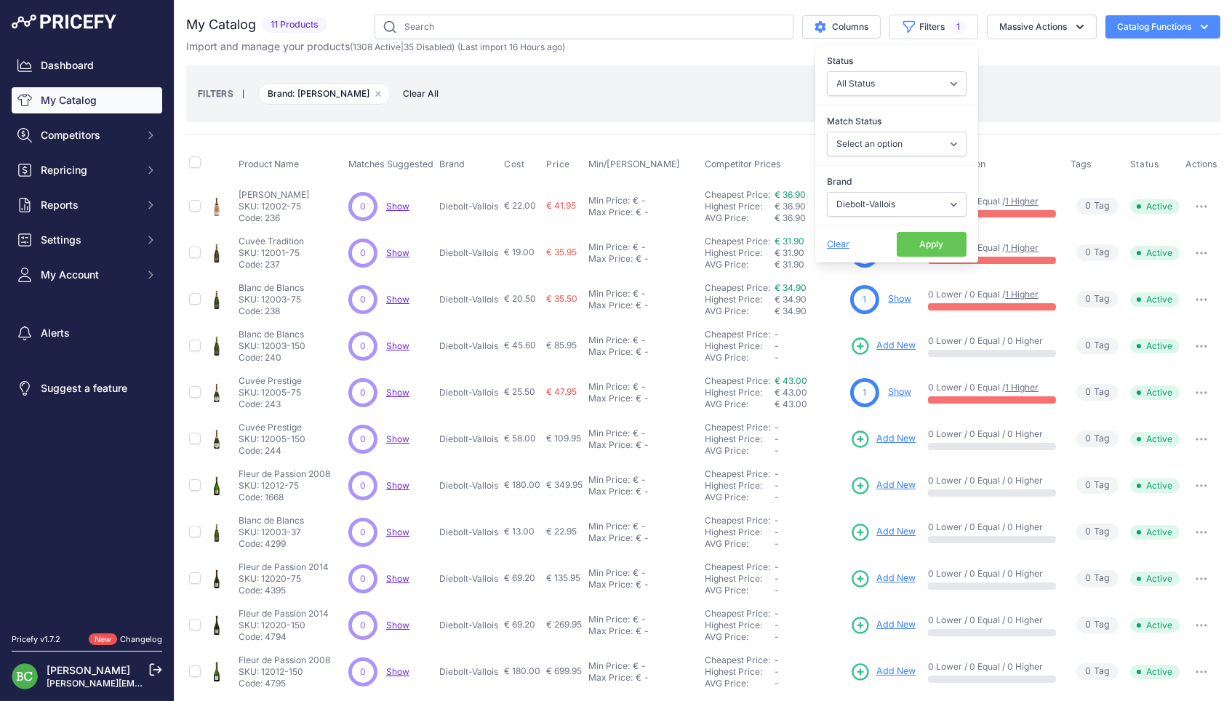
click at [925, 249] on button "Apply" at bounding box center [931, 244] width 70 height 25
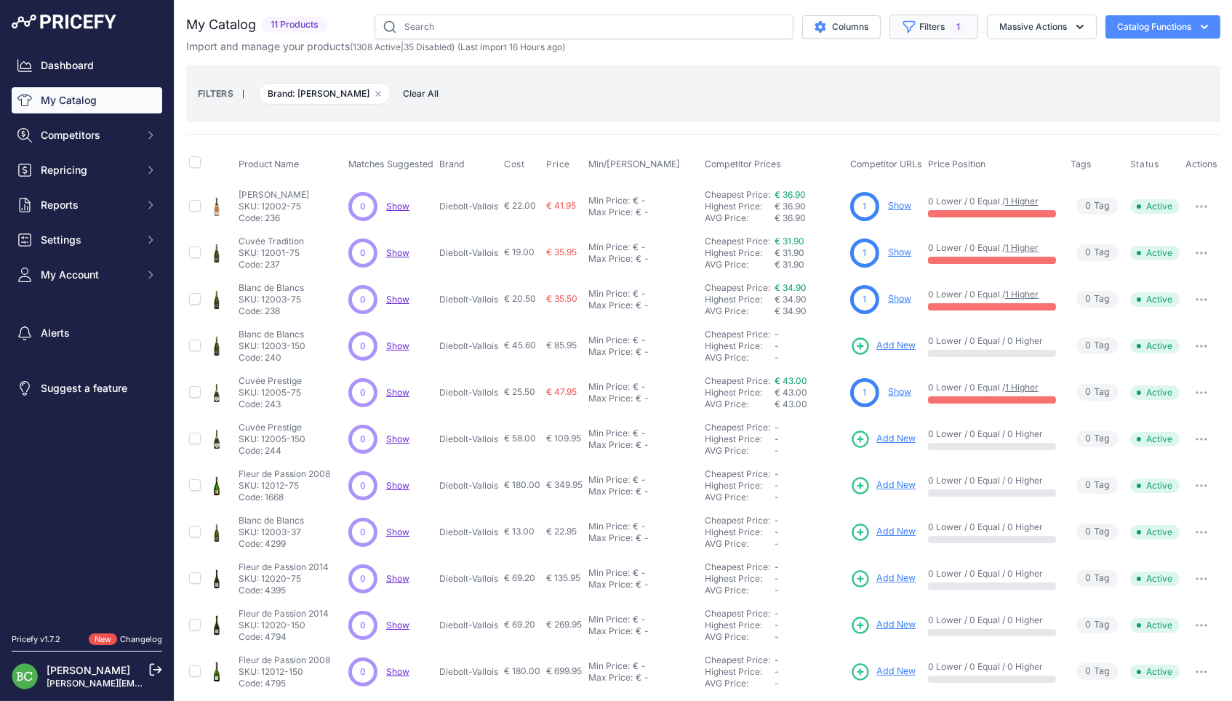
click at [928, 27] on button "Filters 1" at bounding box center [933, 27] width 89 height 25
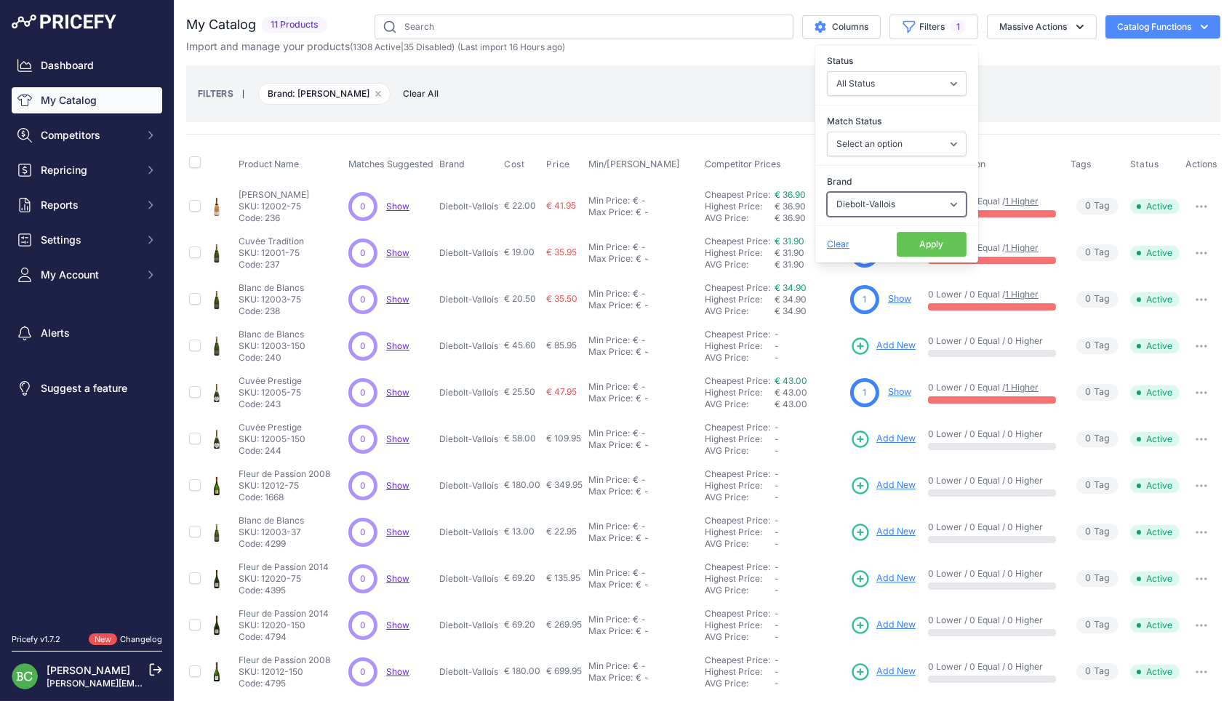
select select "Thevenet-Delouvin"
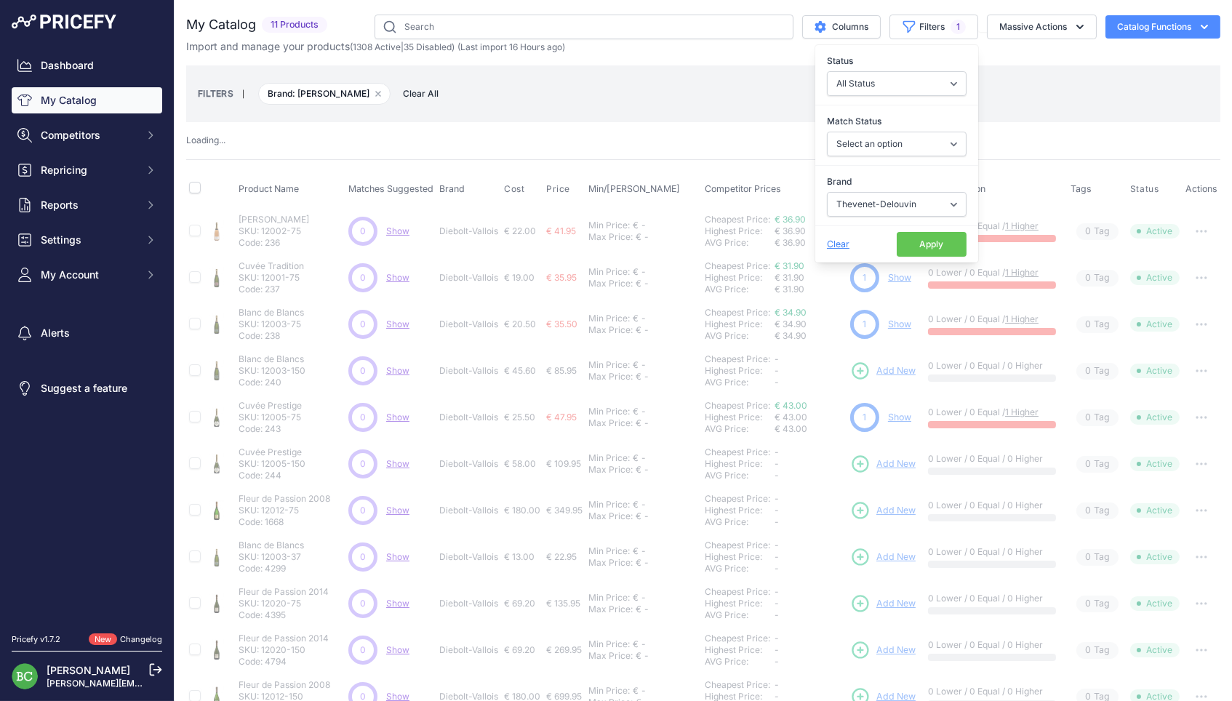
click at [912, 241] on button "Apply" at bounding box center [931, 244] width 70 height 25
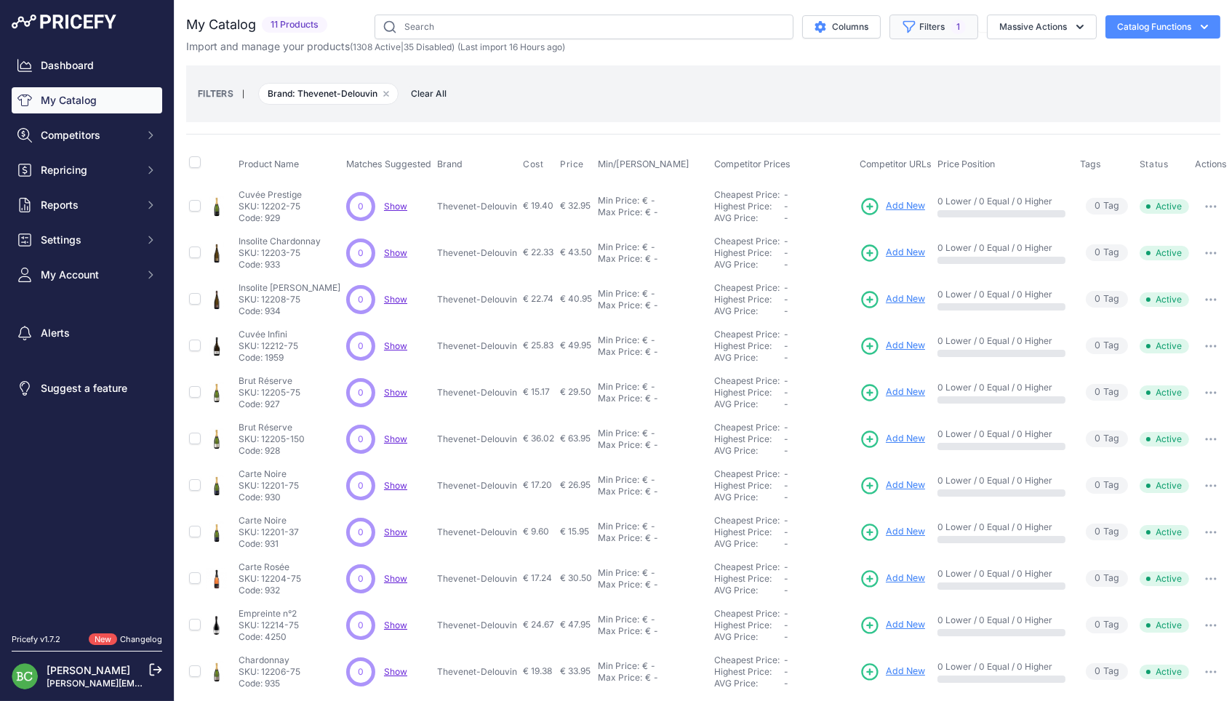
click at [918, 25] on button "Filters 1" at bounding box center [933, 27] width 89 height 25
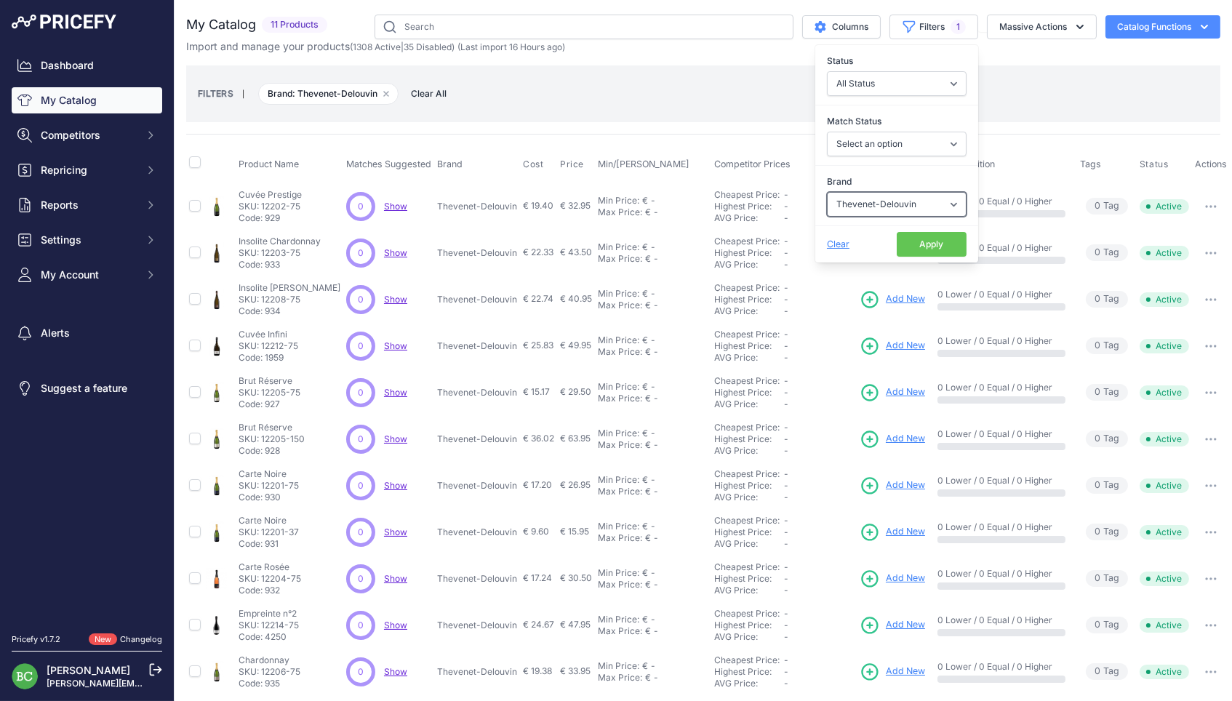
select select "[PERSON_NAME]"
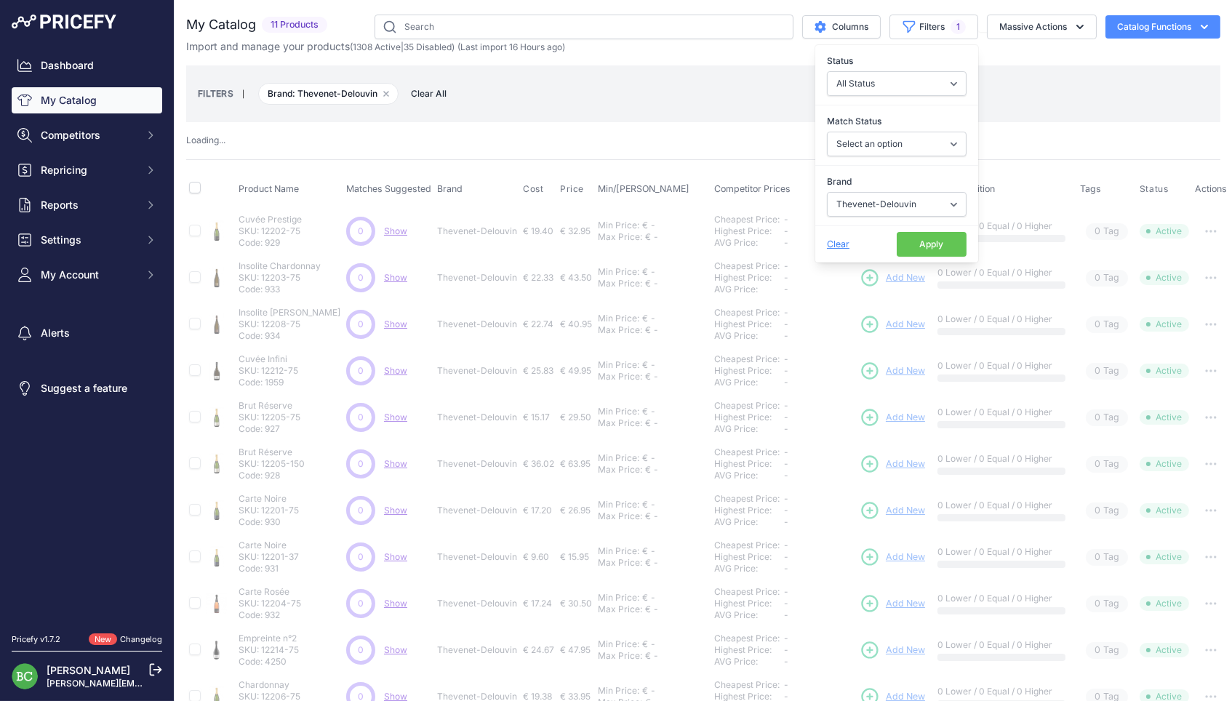
click at [913, 248] on button "Apply" at bounding box center [931, 244] width 70 height 25
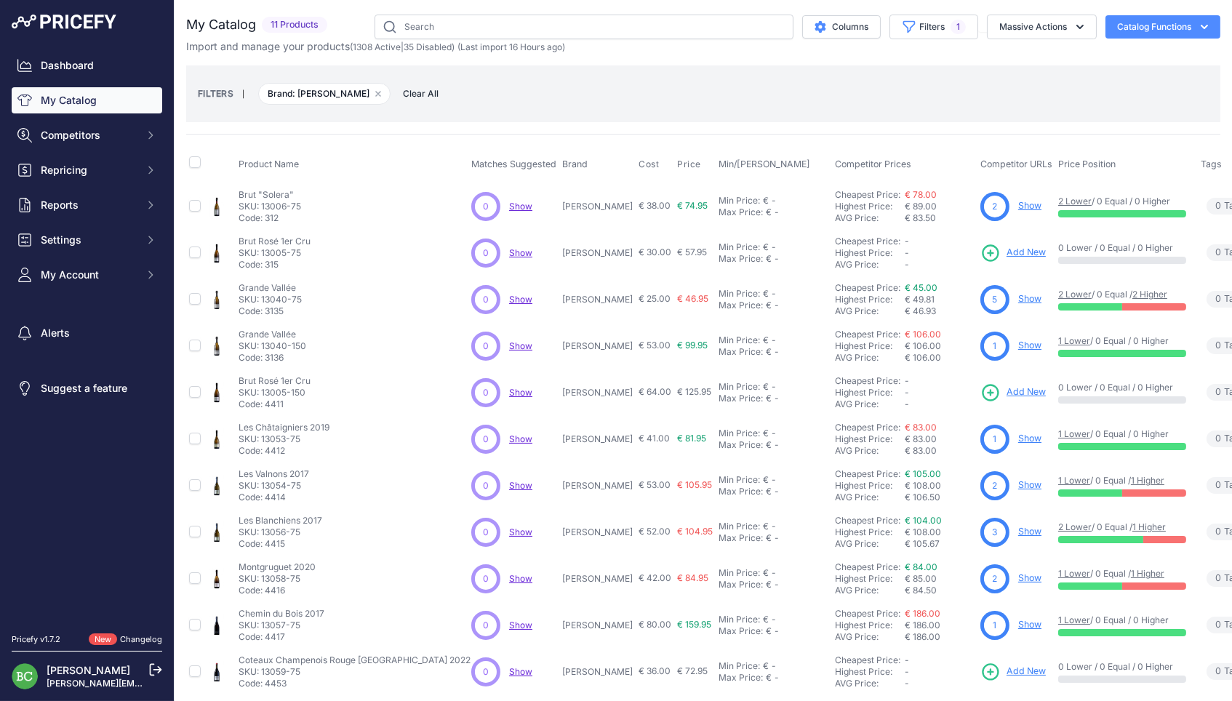
click at [707, 128] on div "My Catalog 11 Products" at bounding box center [703, 355] width 1034 height 680
click at [933, 23] on button "Filters 1" at bounding box center [933, 27] width 89 height 25
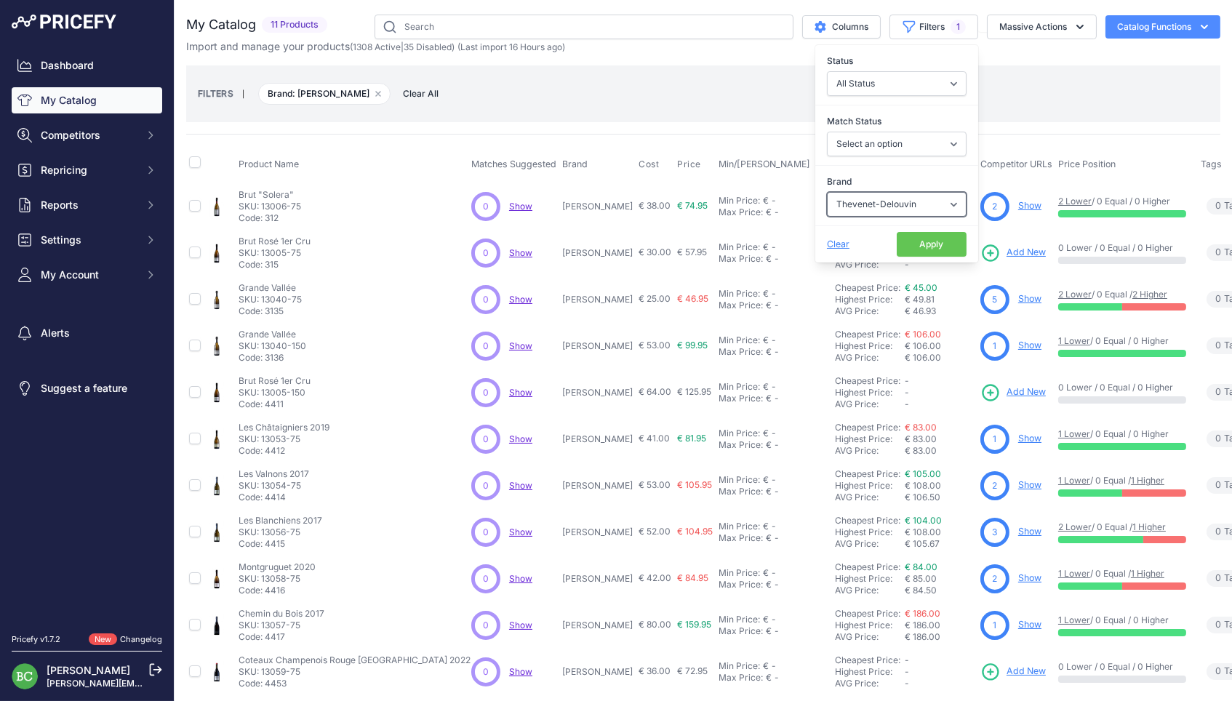
select select "[PERSON_NAME]"
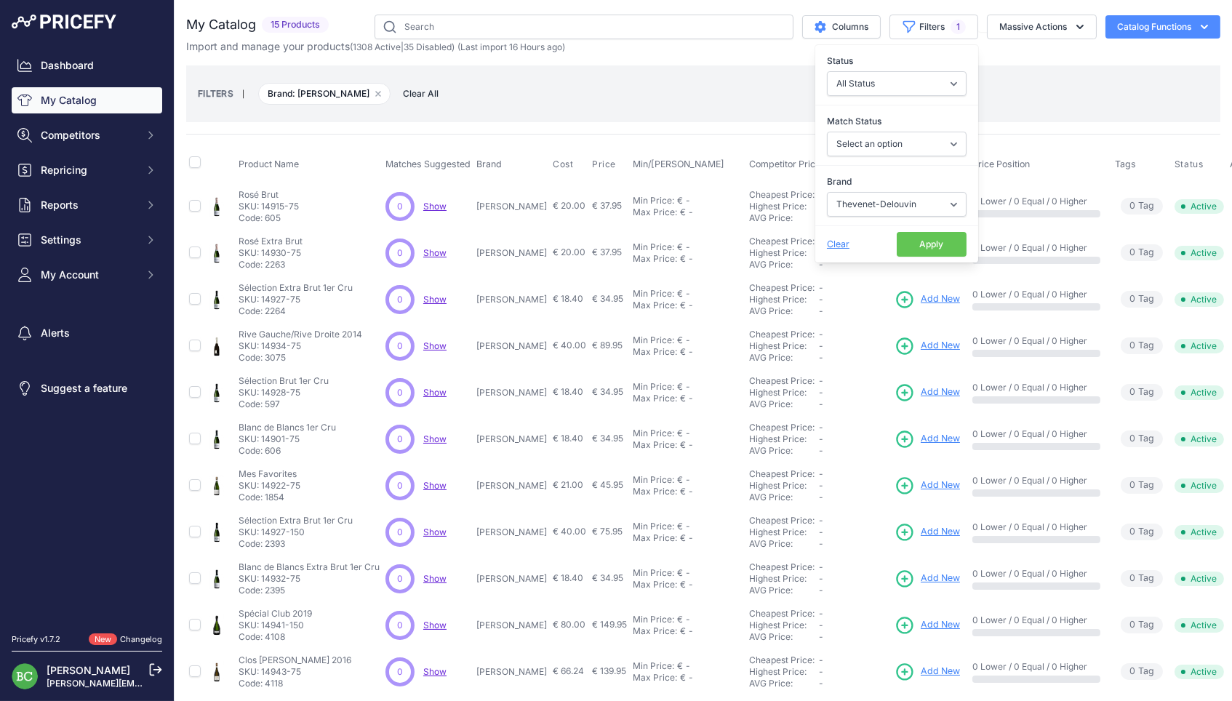
click at [947, 240] on button "Apply" at bounding box center [931, 244] width 70 height 25
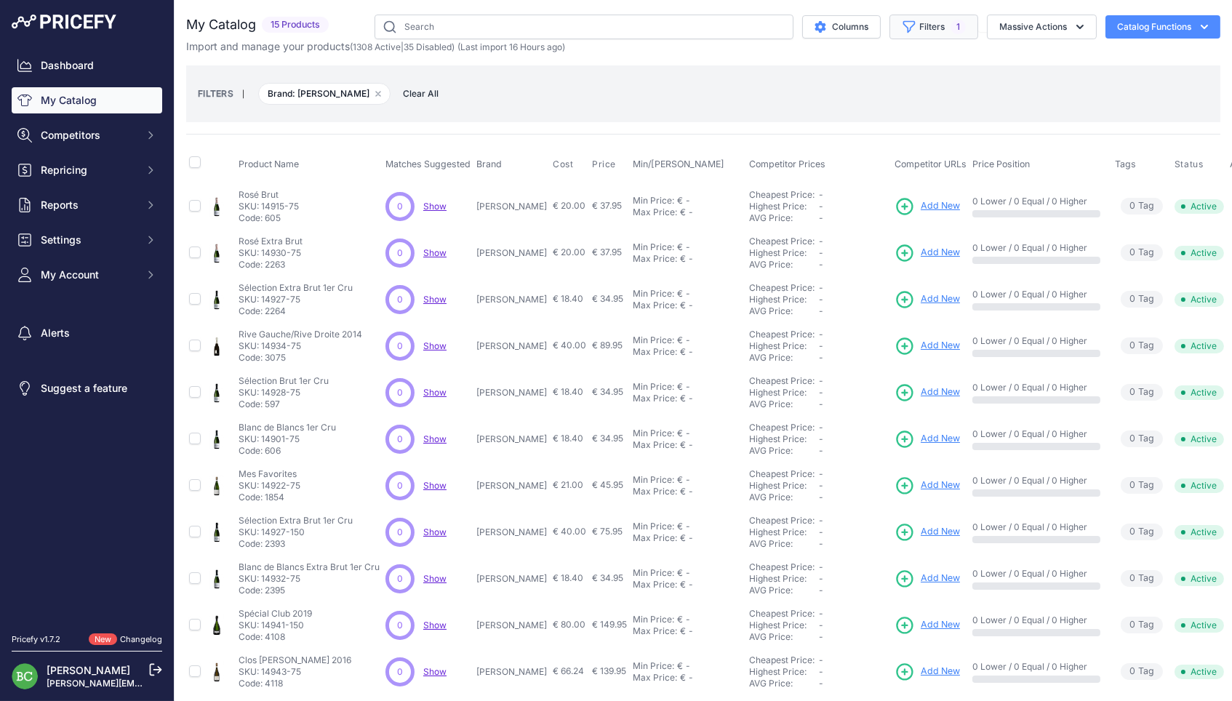
click at [939, 28] on button "Filters 1" at bounding box center [933, 27] width 89 height 25
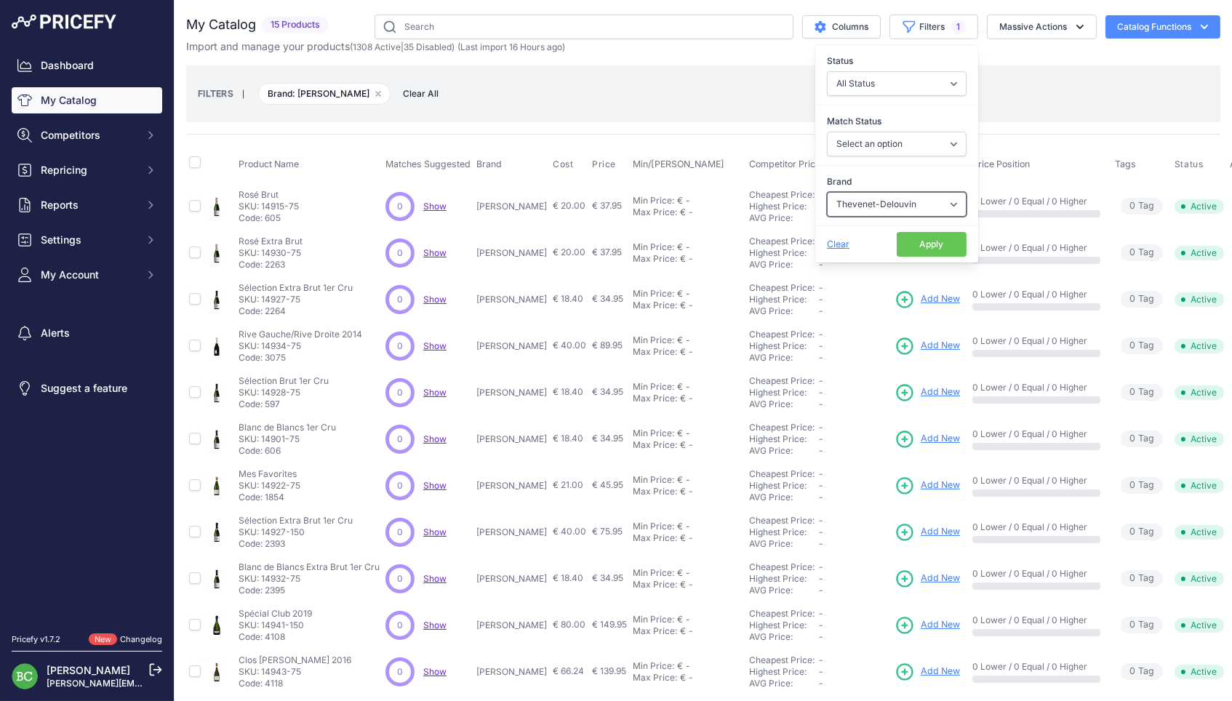
select select "Savart"
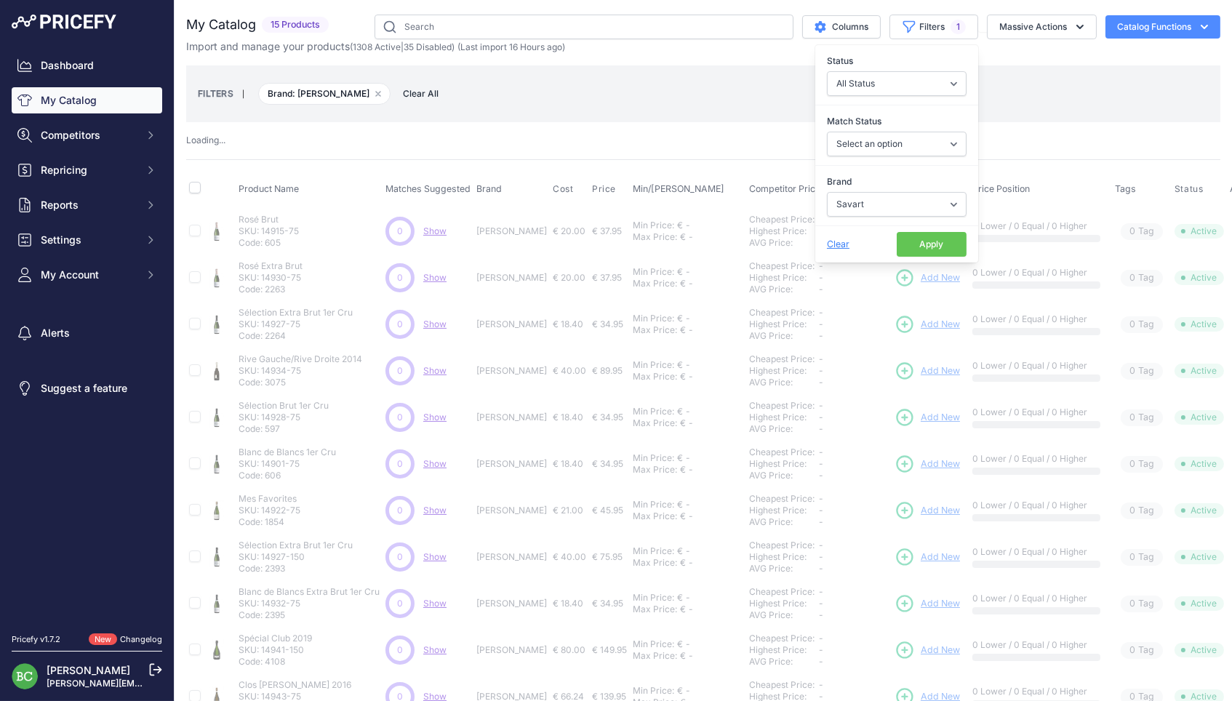
click at [946, 240] on button "Apply" at bounding box center [931, 244] width 70 height 25
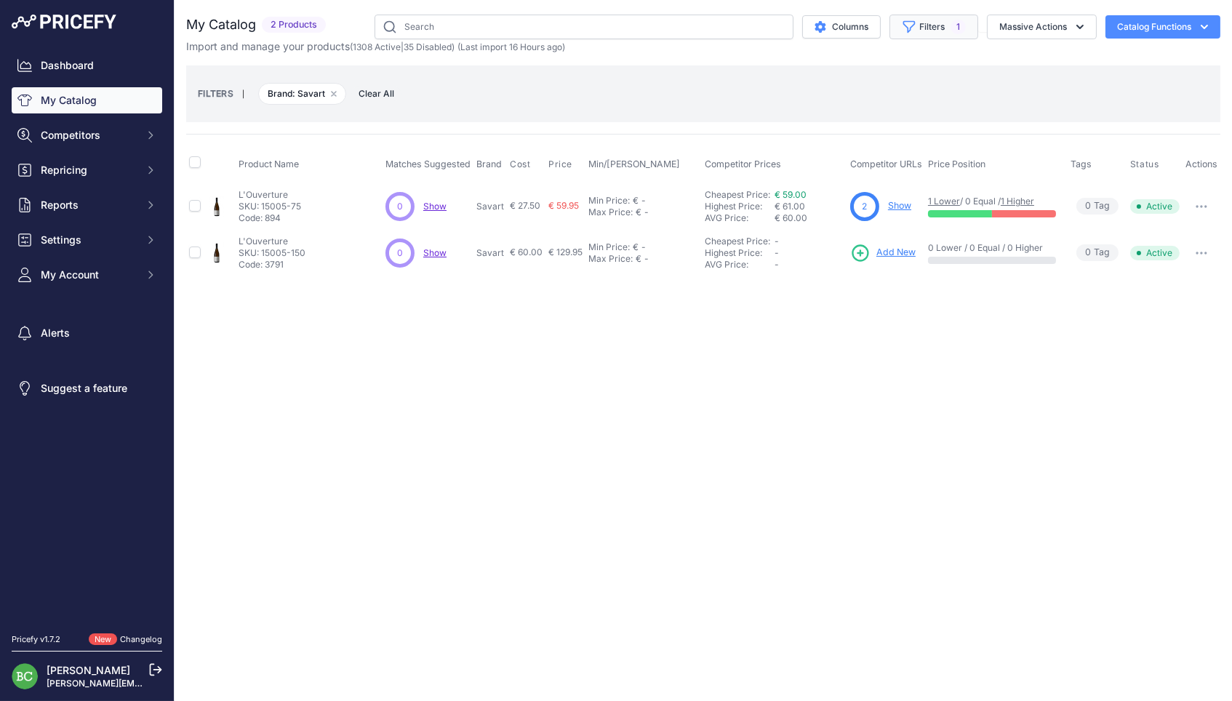
click at [954, 23] on span "1" at bounding box center [957, 27] width 15 height 15
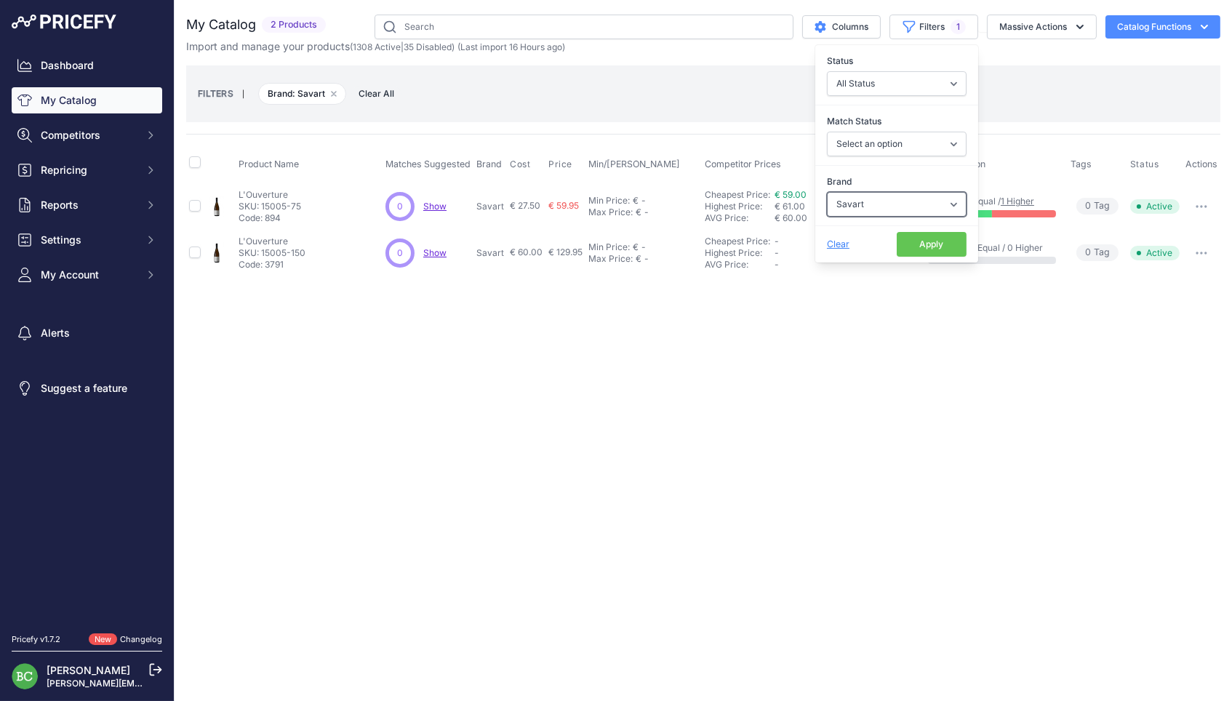
select select "[PERSON_NAME]"
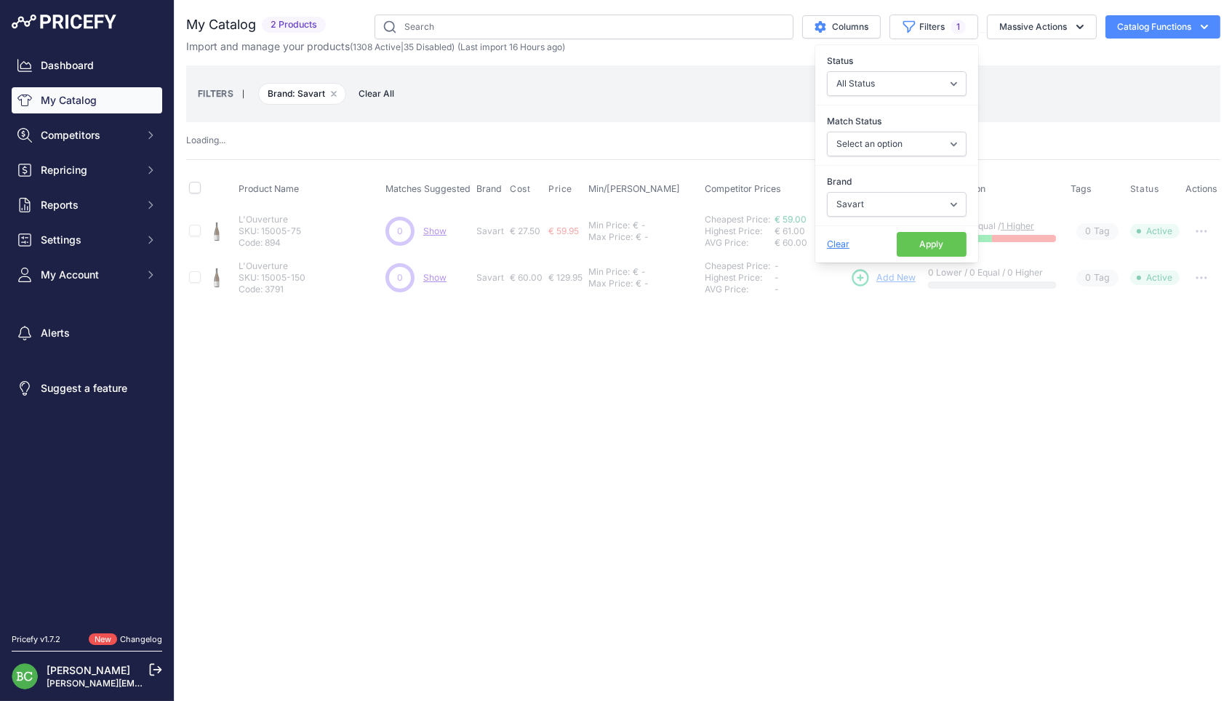
click at [932, 243] on button "Apply" at bounding box center [931, 244] width 70 height 25
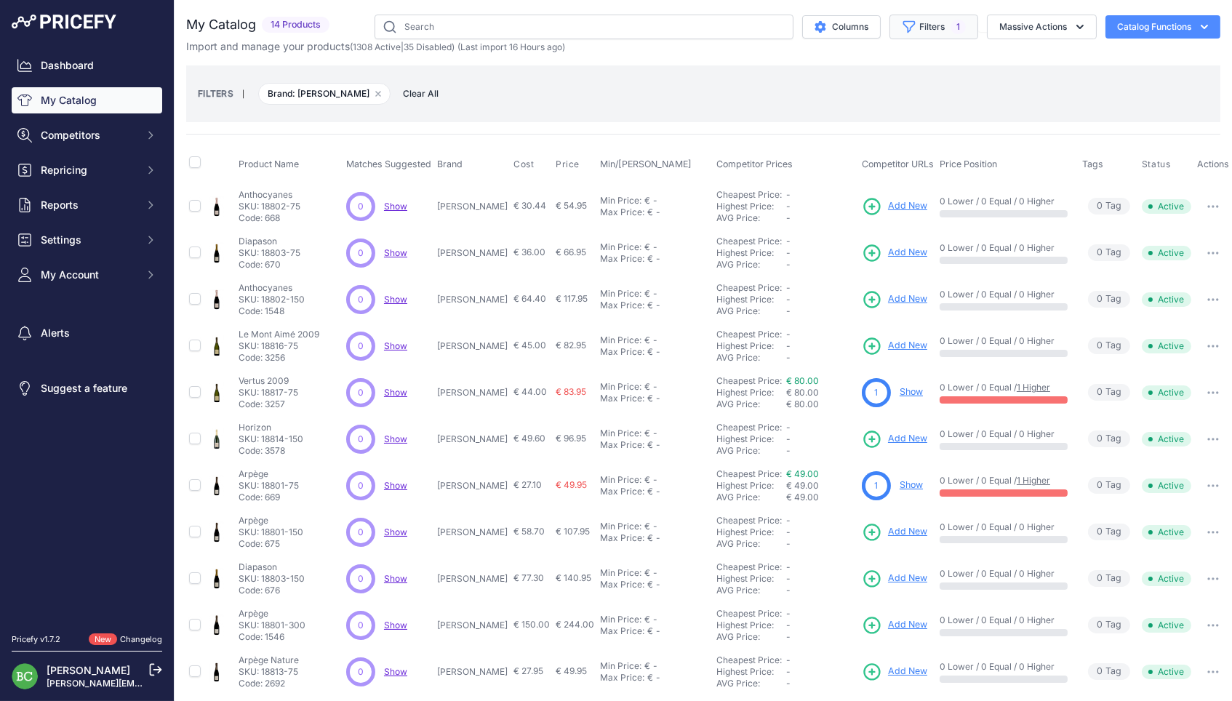
click at [912, 22] on icon "button" at bounding box center [909, 27] width 11 height 11
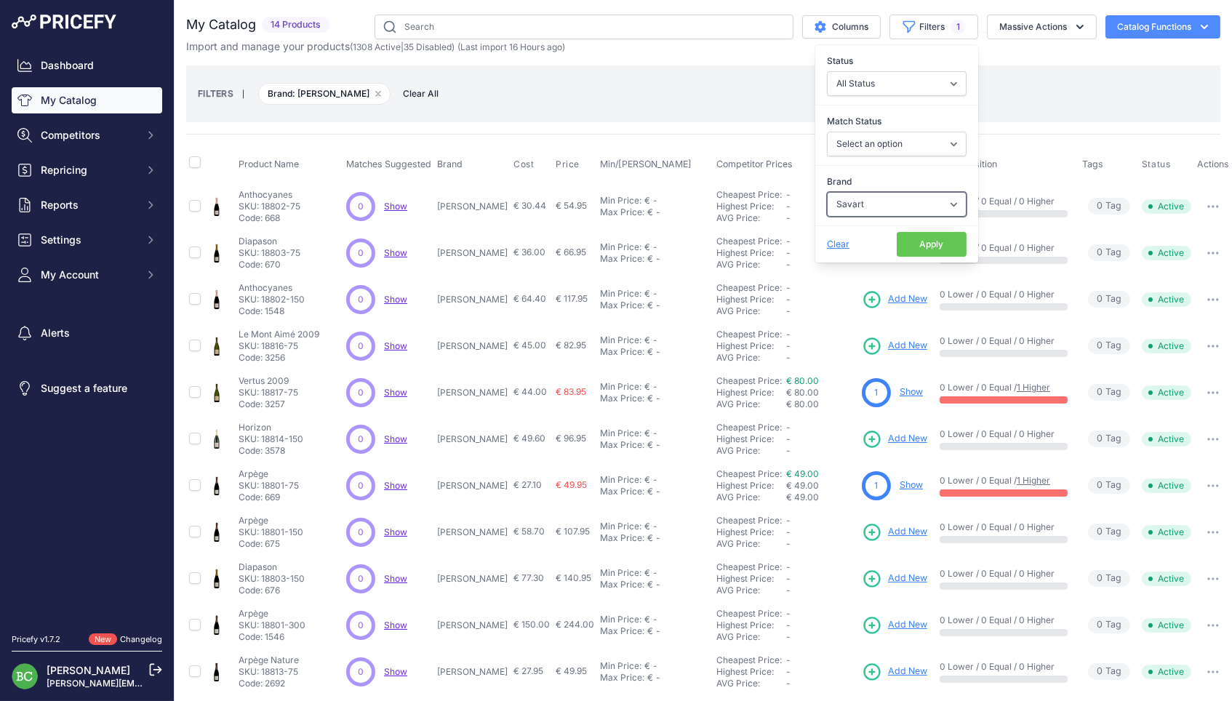
select select "[PERSON_NAME]"
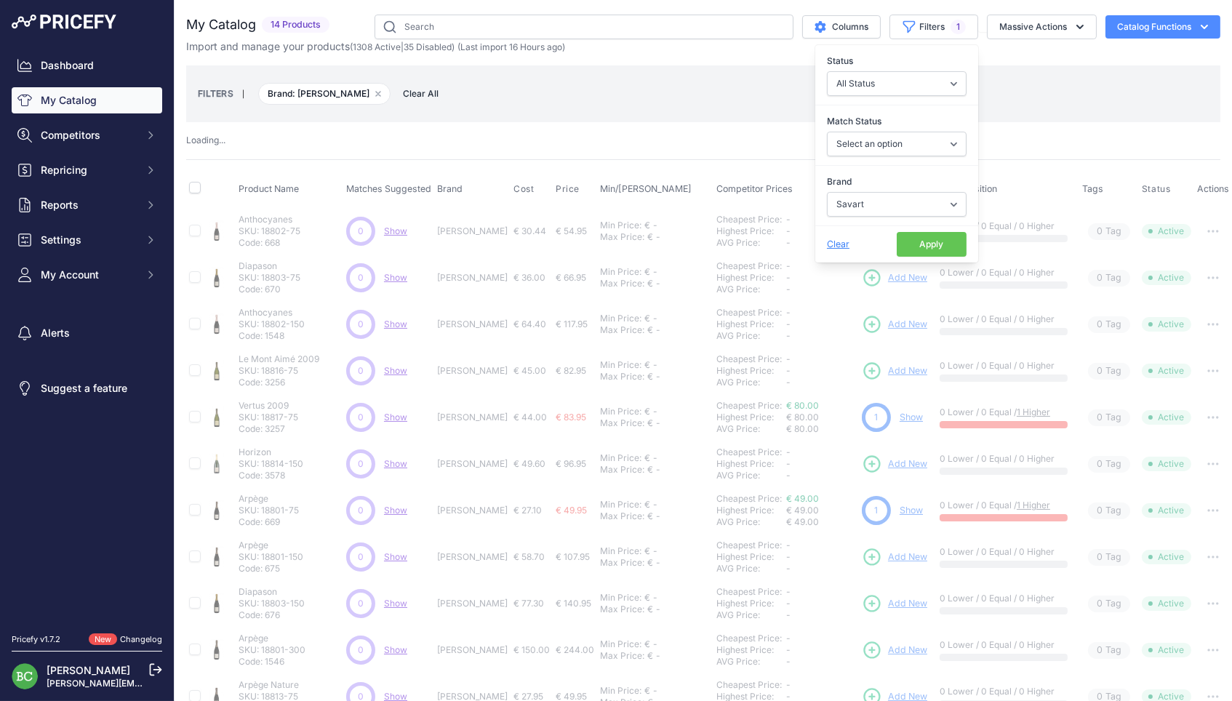
click at [923, 249] on button "Apply" at bounding box center [931, 244] width 70 height 25
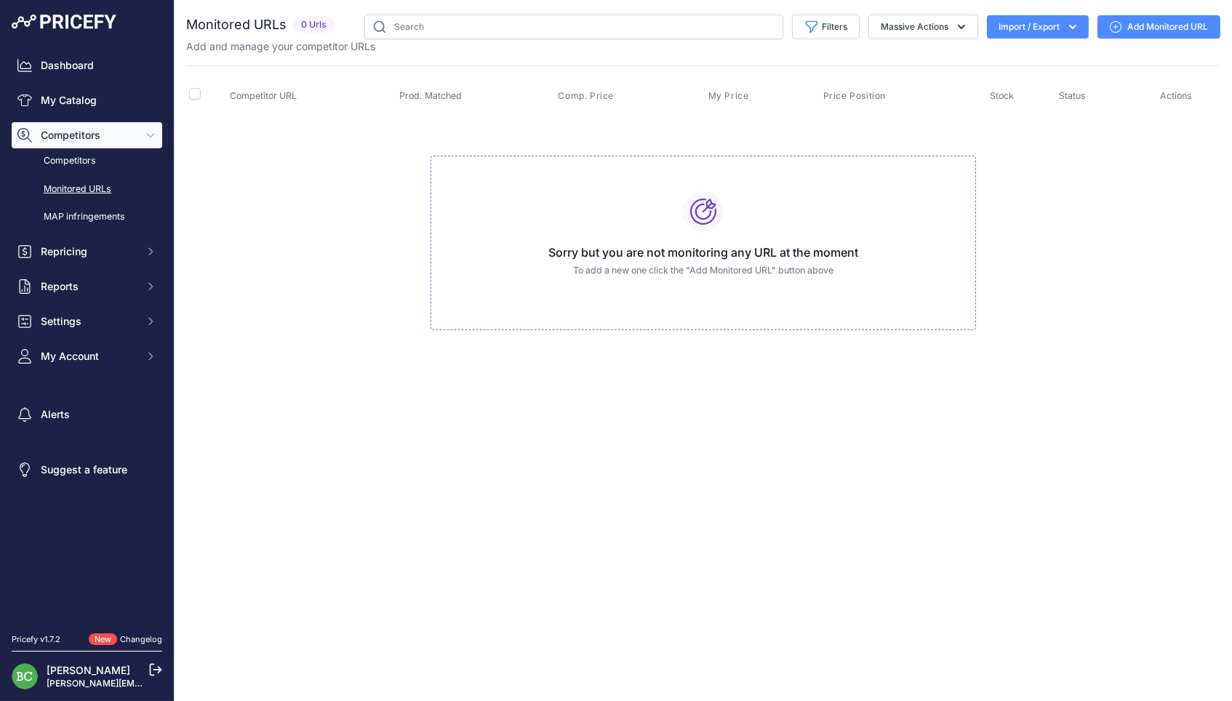
click at [1160, 18] on link "Add Monitored URL" at bounding box center [1158, 26] width 123 height 23
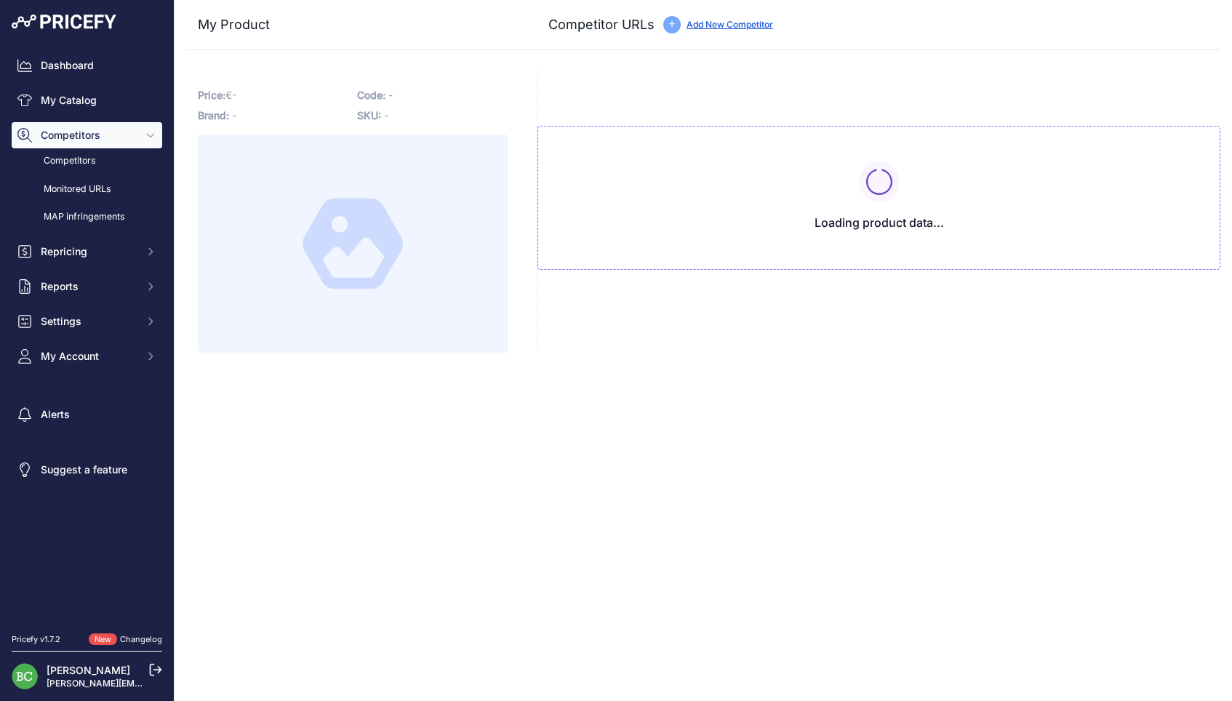
type input "[DOMAIN_NAME][URL][PERSON_NAME]"
type input "[DOMAIN_NAME][URL]"
type input "[DOMAIN_NAME][URL][PERSON_NAME]"
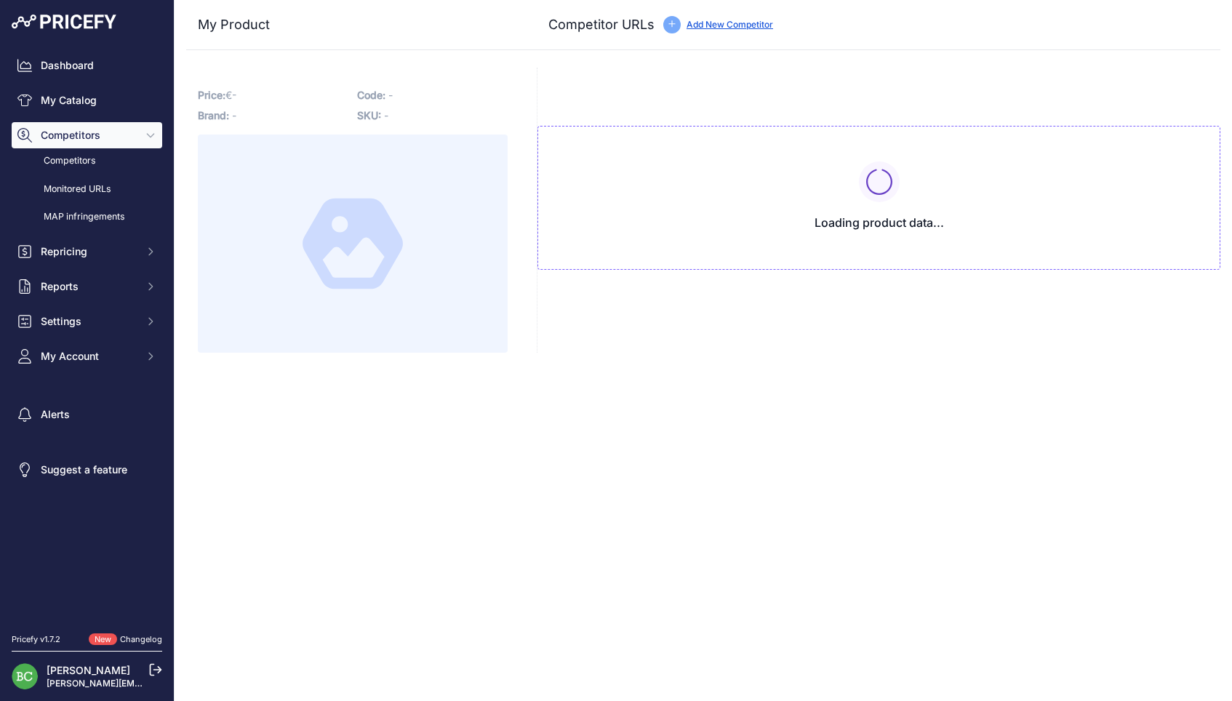
type input "[DOMAIN_NAME][URL][PERSON_NAME]"
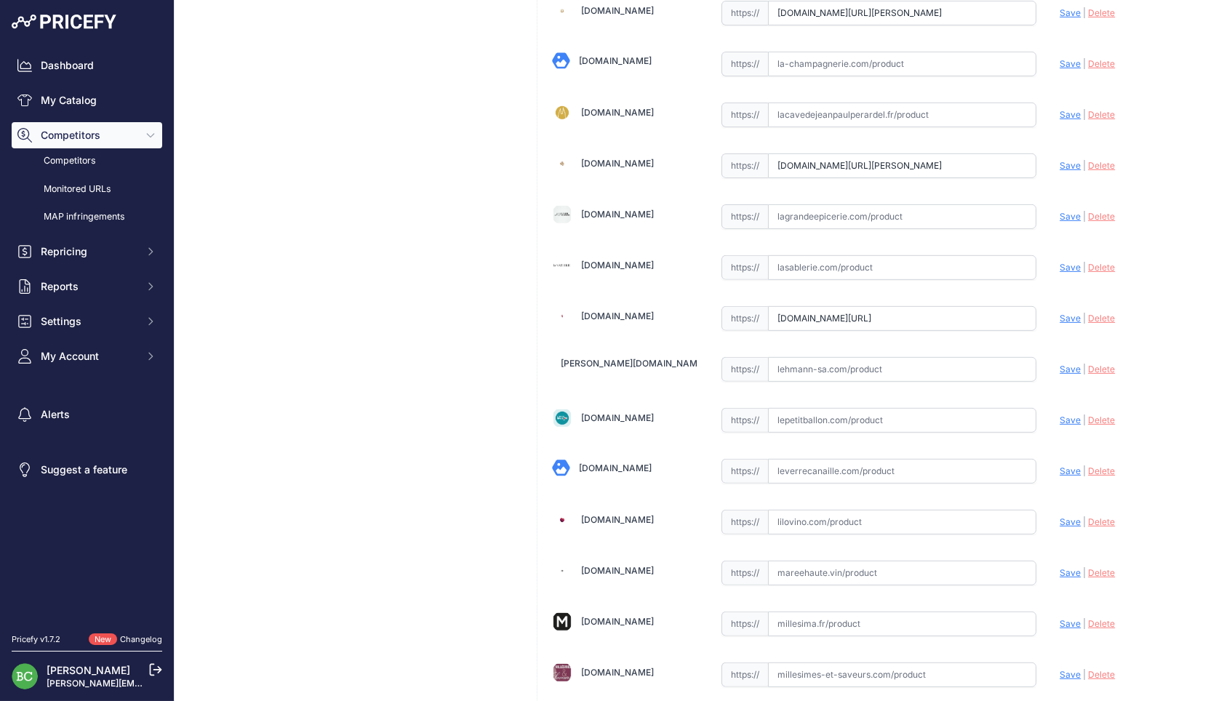
scroll to position [1091, 0]
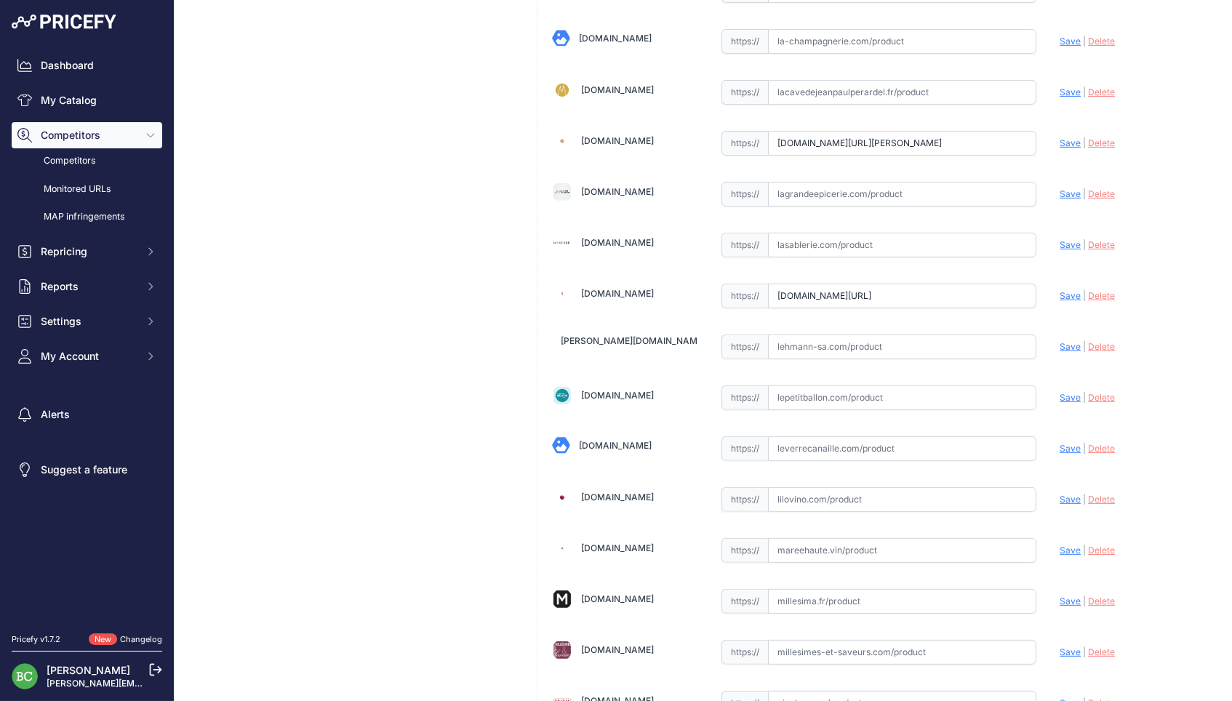
drag, startPoint x: 983, startPoint y: 287, endPoint x: 680, endPoint y: 284, distance: 303.2
click at [680, 284] on div "[DOMAIN_NAME] Valid Save" at bounding box center [878, 270] width 683 height 2552
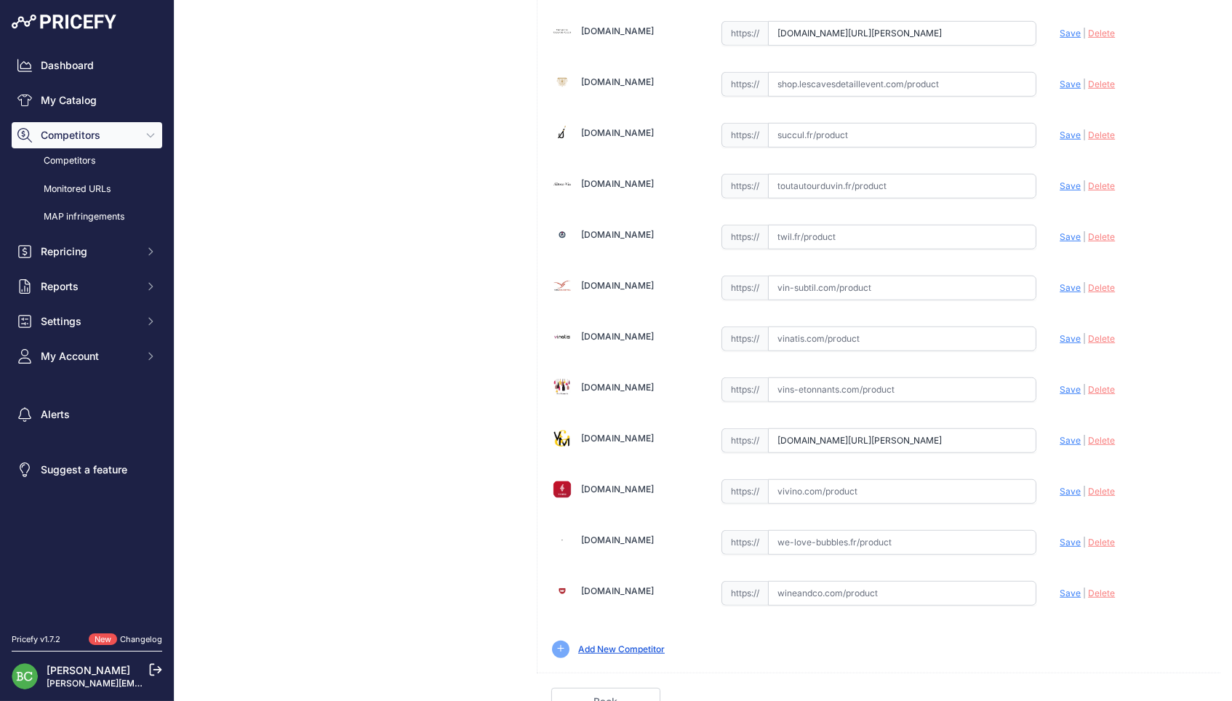
scroll to position [1964, 0]
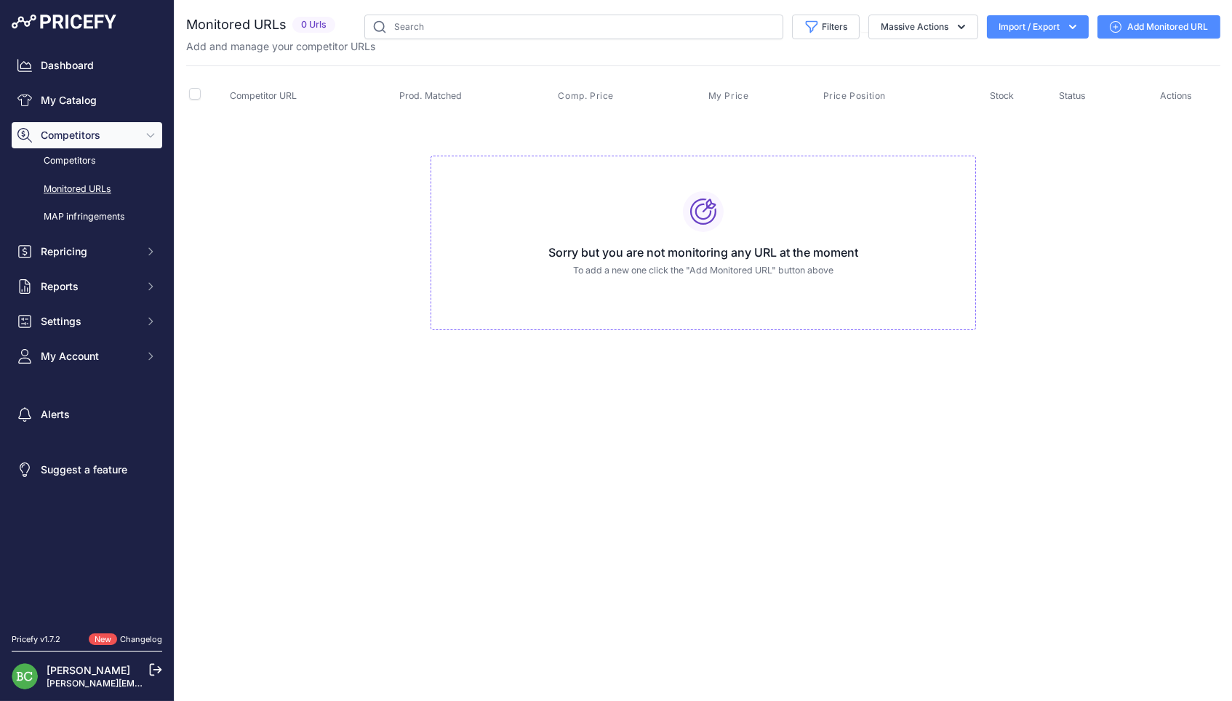
click at [1186, 25] on link "Add Monitored URL" at bounding box center [1158, 26] width 123 height 23
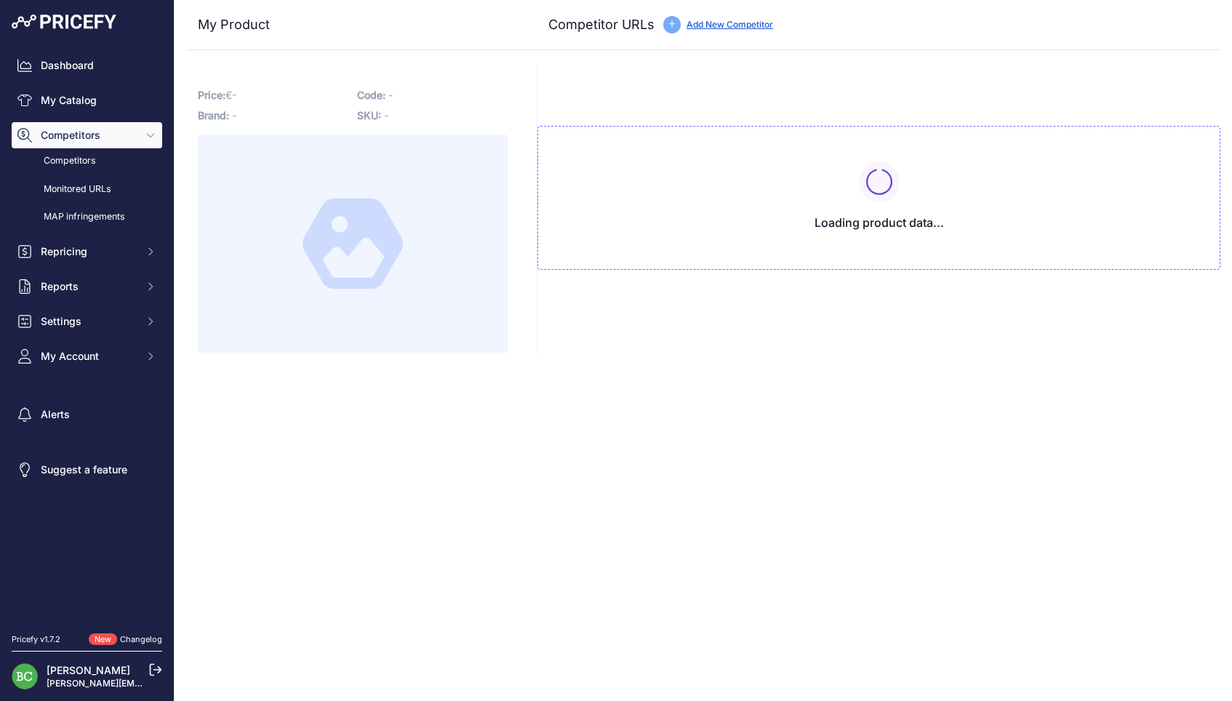
type input "[DOMAIN_NAME][URL][PERSON_NAME]"
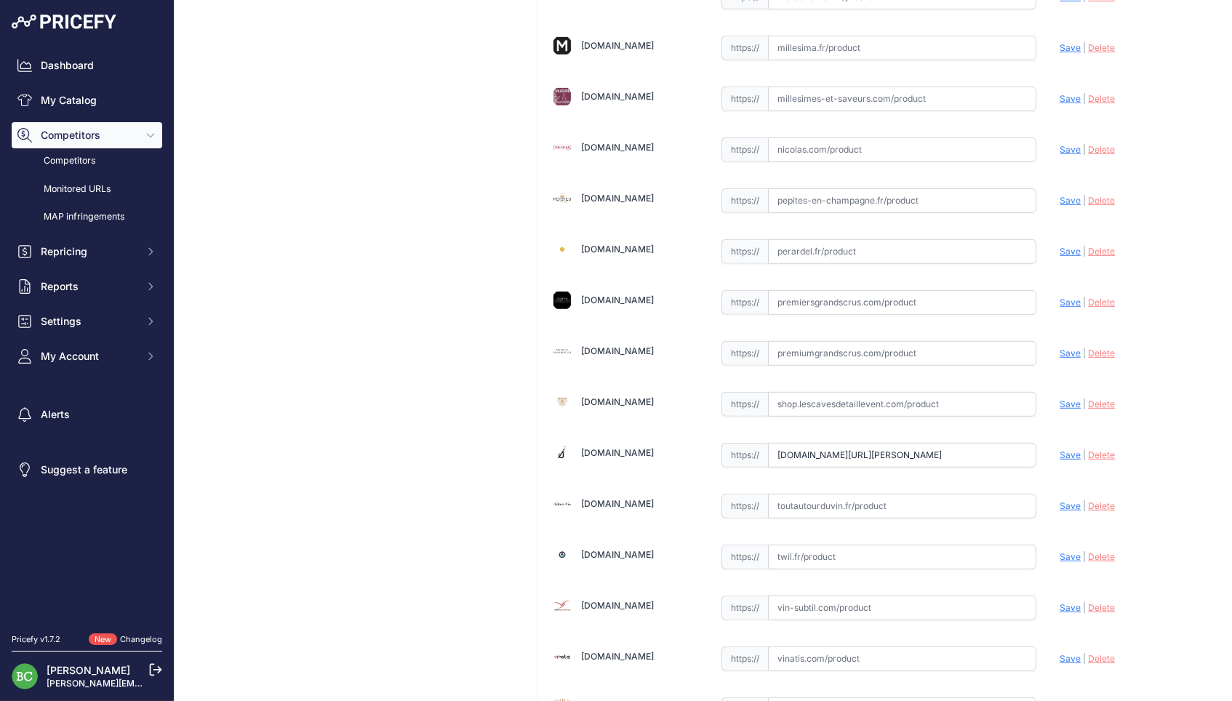
scroll to position [1692, 0]
